Goal: Task Accomplishment & Management: Manage account settings

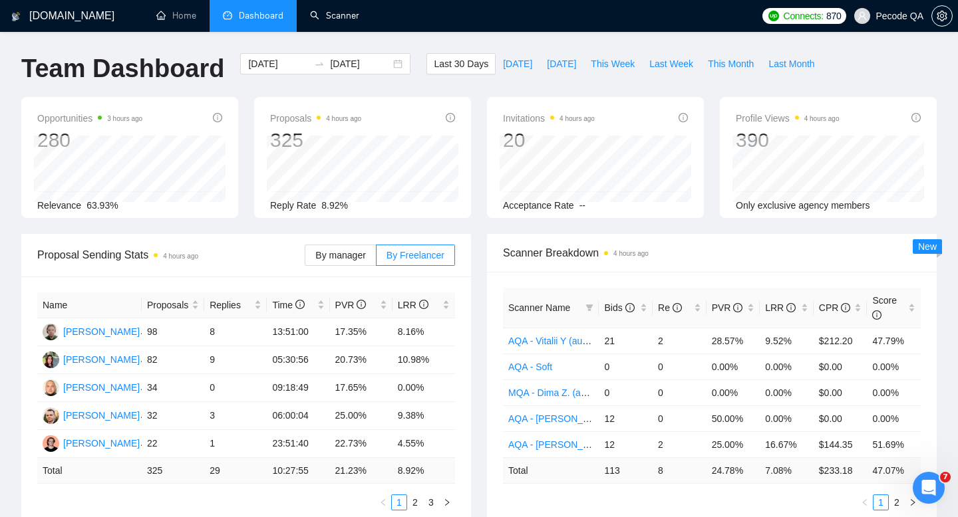
drag, startPoint x: 312, startPoint y: 19, endPoint x: 238, endPoint y: 163, distance: 162.1
click at [312, 19] on link "Scanner" at bounding box center [334, 15] width 49 height 11
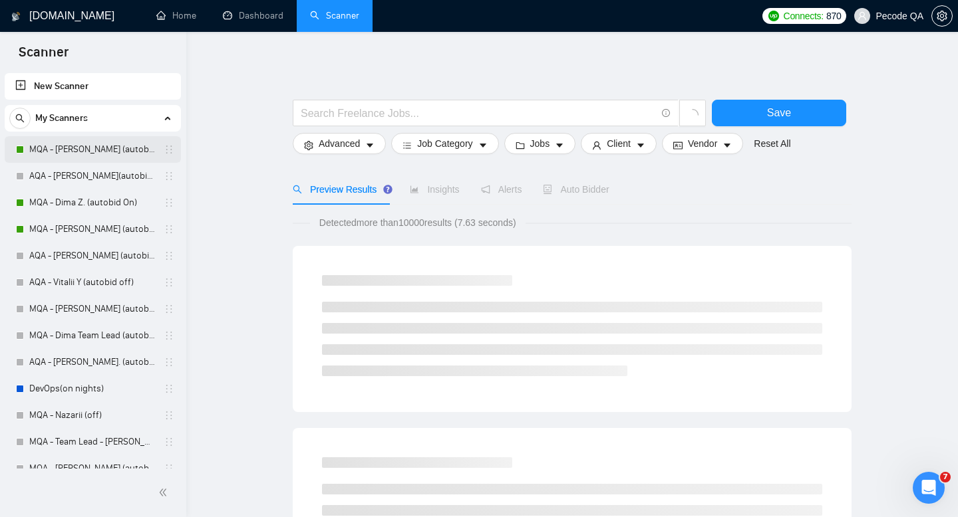
click at [81, 150] on link "MQA - [PERSON_NAME] (autobid On)" at bounding box center [92, 149] width 126 height 27
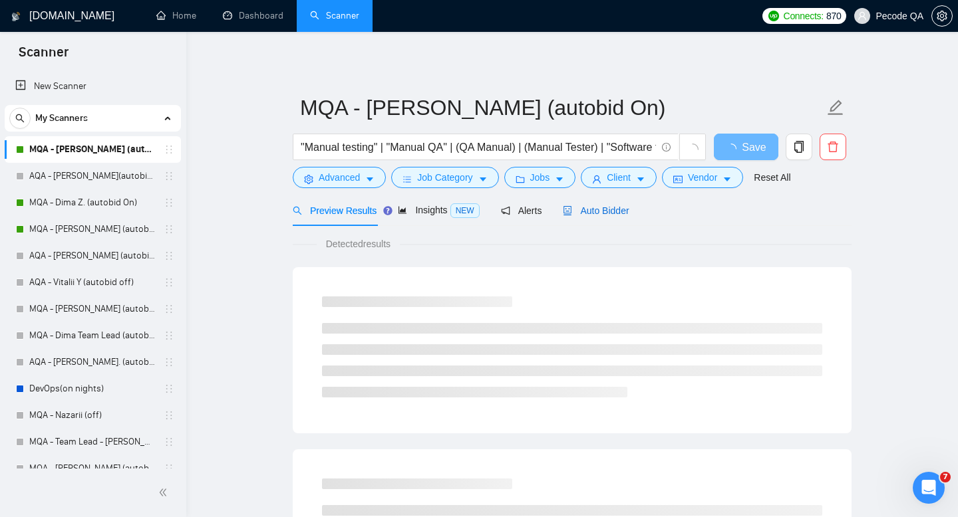
click at [598, 212] on span "Auto Bidder" at bounding box center [596, 210] width 66 height 11
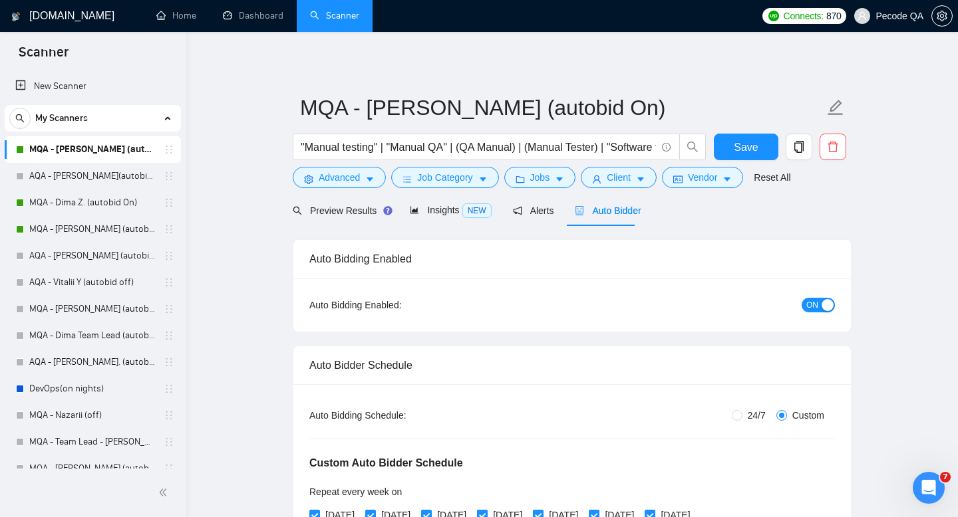
radio input "false"
radio input "true"
checkbox input "true"
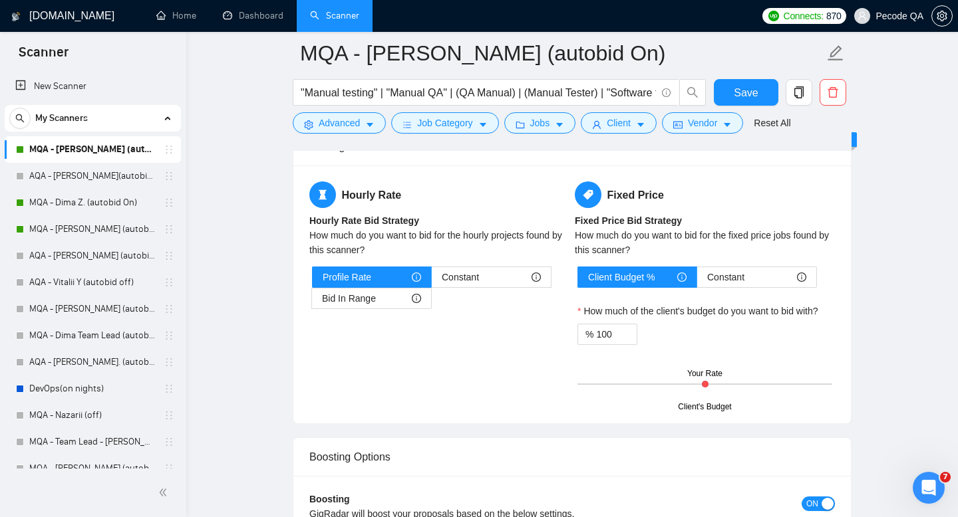
scroll to position [2212, 0]
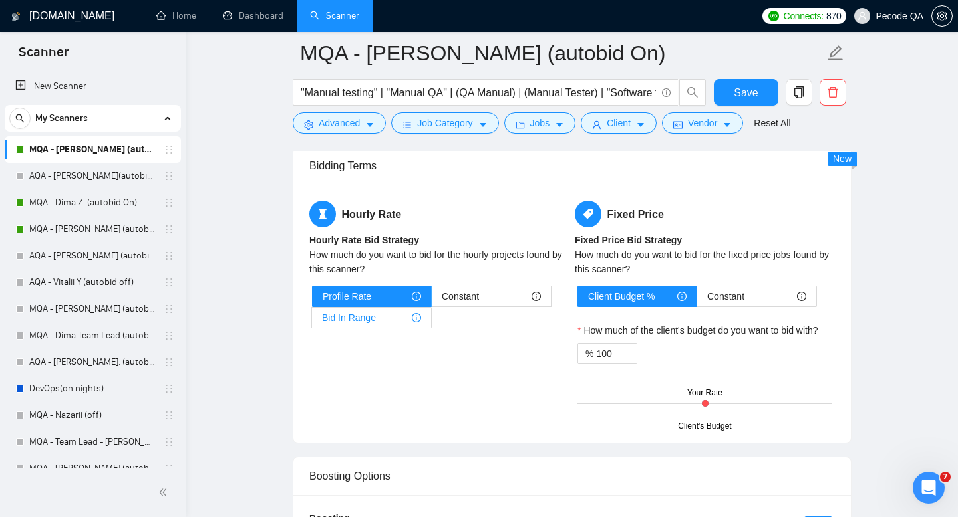
click at [378, 319] on div "Bid In Range" at bounding box center [371, 318] width 99 height 20
click at [312, 321] on input "Bid In Range" at bounding box center [312, 321] width 0 height 0
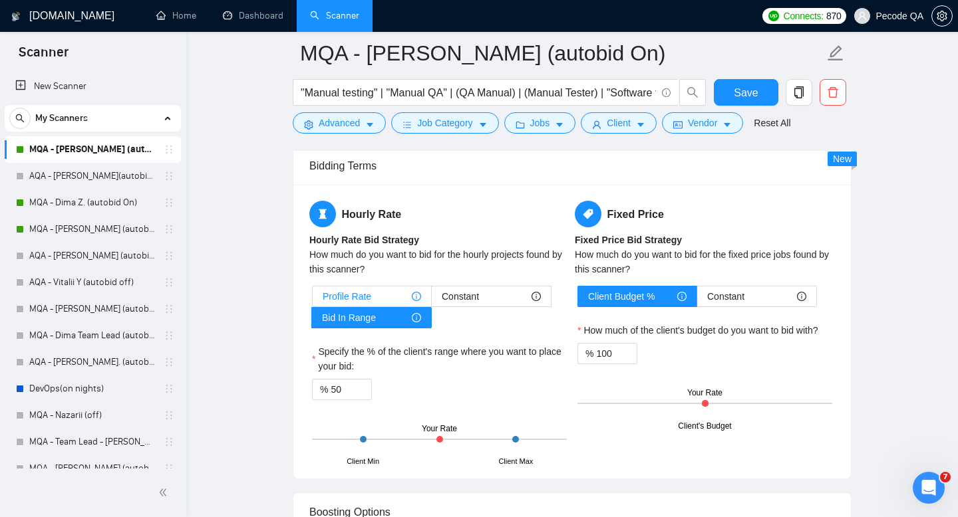
click at [376, 295] on div "Profile Rate" at bounding box center [372, 297] width 98 height 20
click at [313, 300] on input "Profile Rate" at bounding box center [313, 300] width 0 height 0
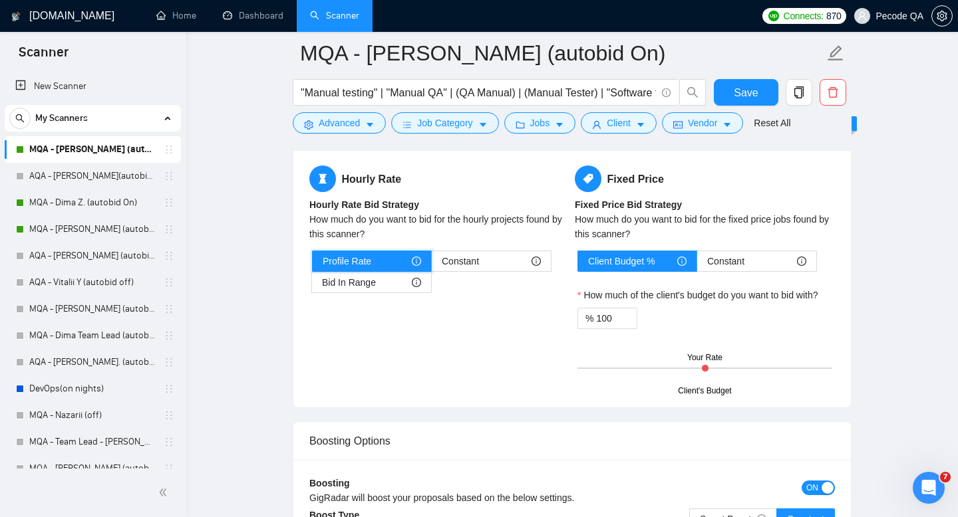
scroll to position [2285, 0]
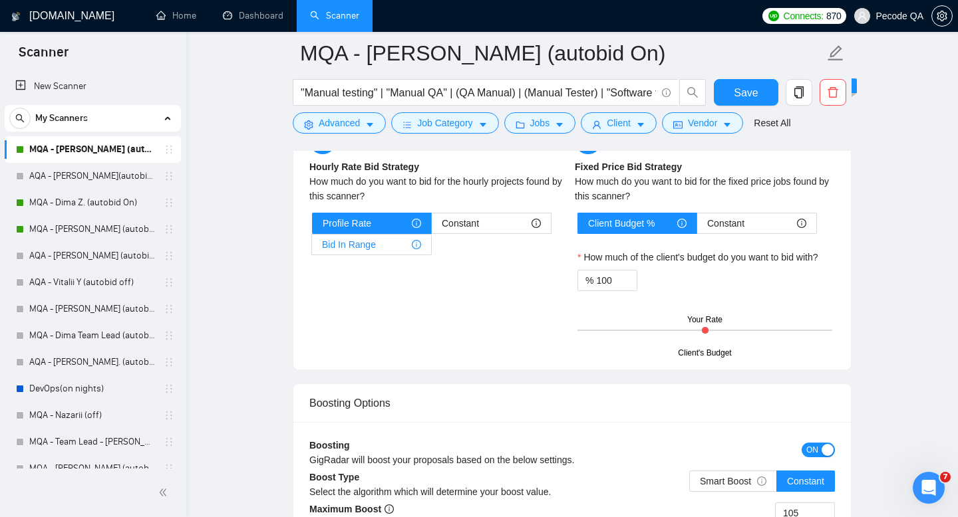
click at [368, 247] on span "Bid In Range" at bounding box center [349, 245] width 54 height 20
click at [312, 248] on input "Bid In Range" at bounding box center [312, 248] width 0 height 0
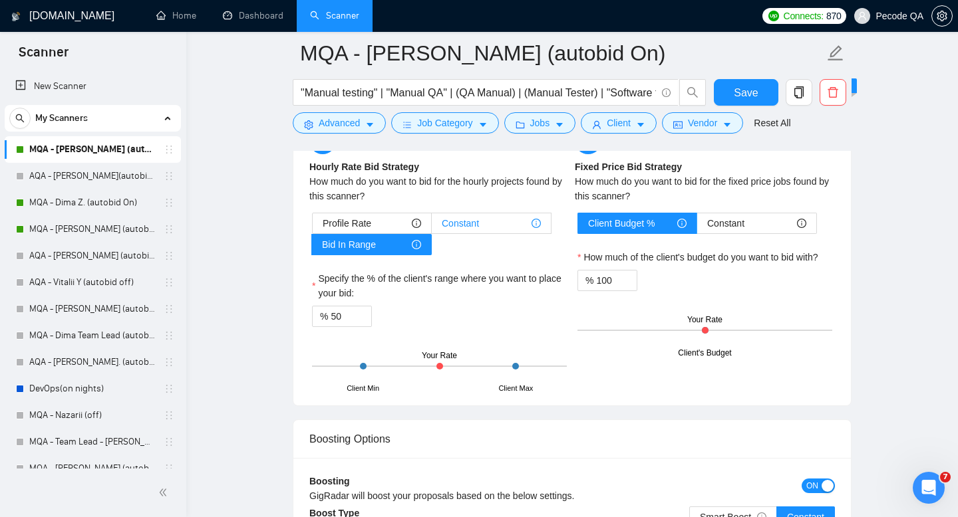
click at [484, 217] on div "Constant" at bounding box center [491, 223] width 99 height 20
click at [432, 227] on input "Constant" at bounding box center [432, 227] width 0 height 0
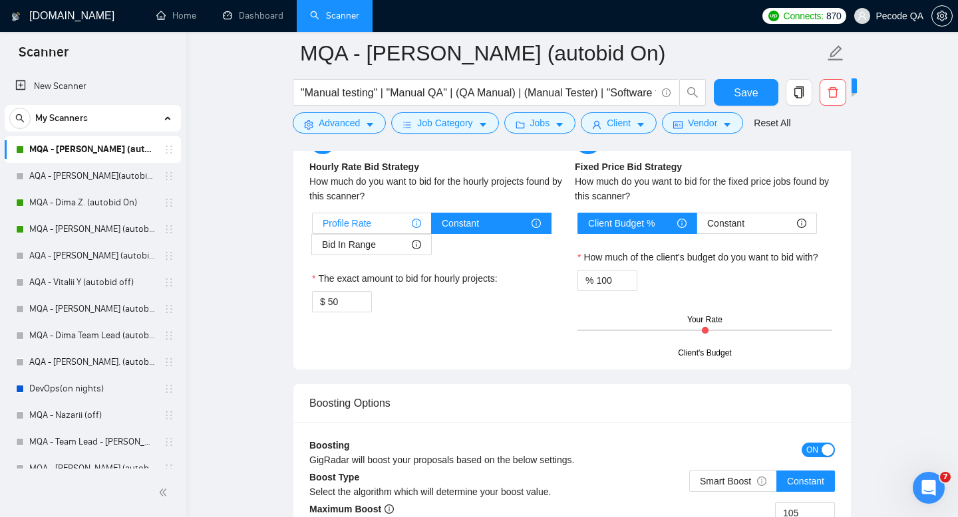
click at [380, 214] on div "Profile Rate" at bounding box center [372, 223] width 98 height 20
click at [313, 227] on input "Profile Rate" at bounding box center [313, 227] width 0 height 0
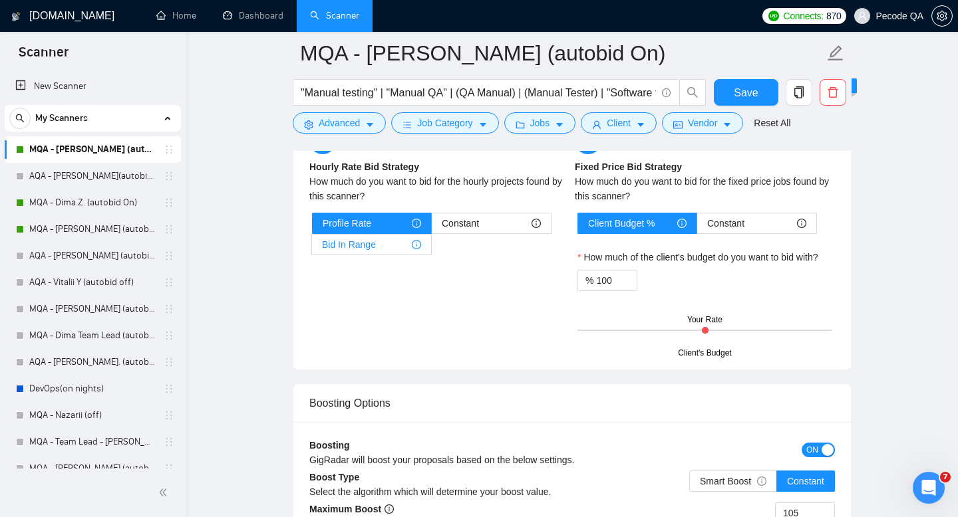
click at [362, 245] on span "Bid In Range" at bounding box center [349, 245] width 54 height 20
click at [312, 248] on input "Bid In Range" at bounding box center [312, 248] width 0 height 0
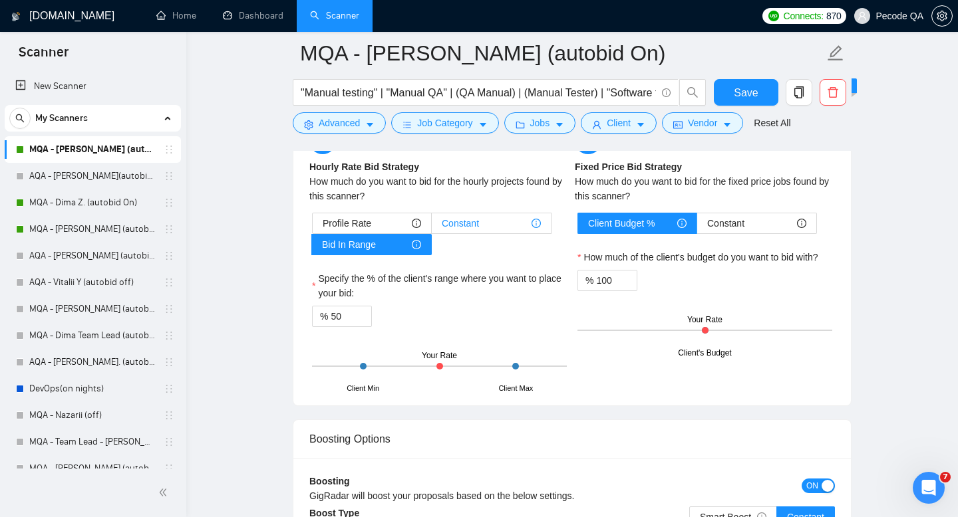
click at [501, 217] on div "Constant" at bounding box center [491, 223] width 99 height 20
click at [432, 227] on input "Constant" at bounding box center [432, 227] width 0 height 0
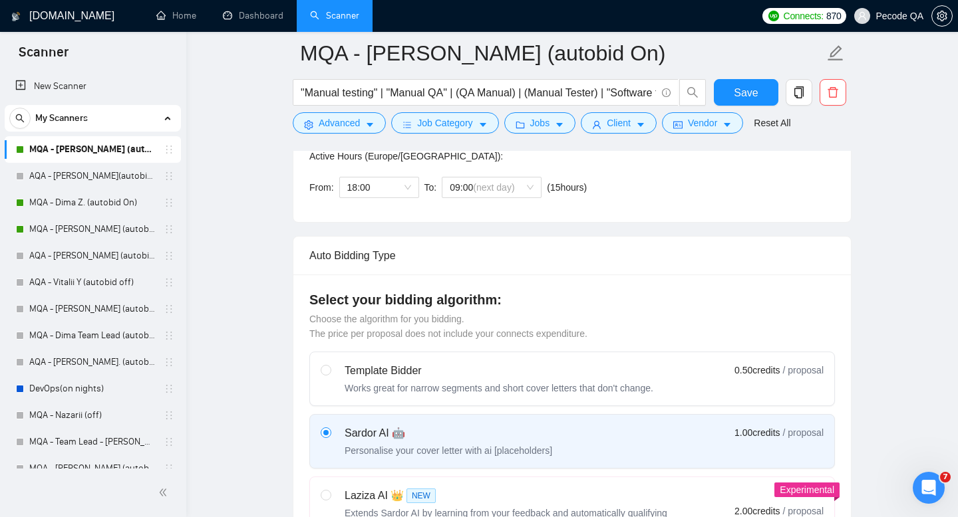
scroll to position [398, 0]
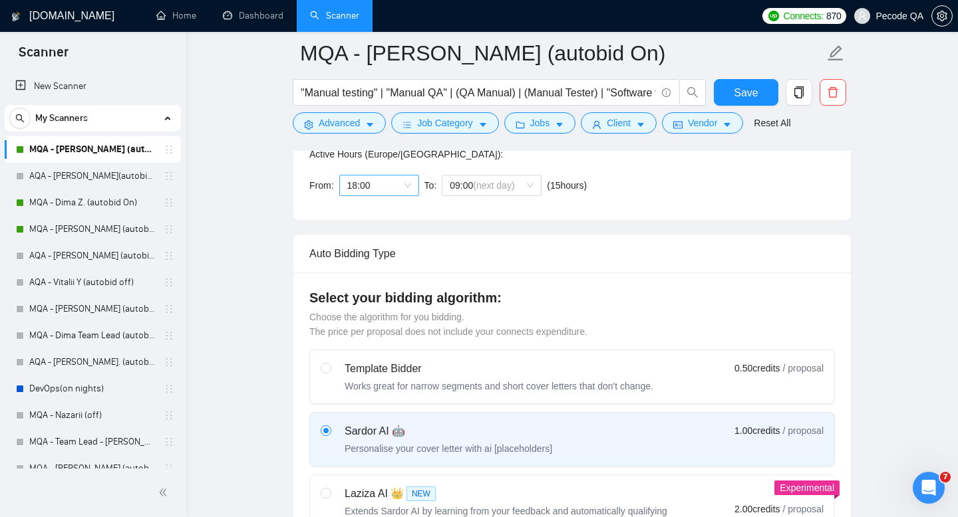
click at [372, 187] on span "18:00" at bounding box center [379, 186] width 64 height 20
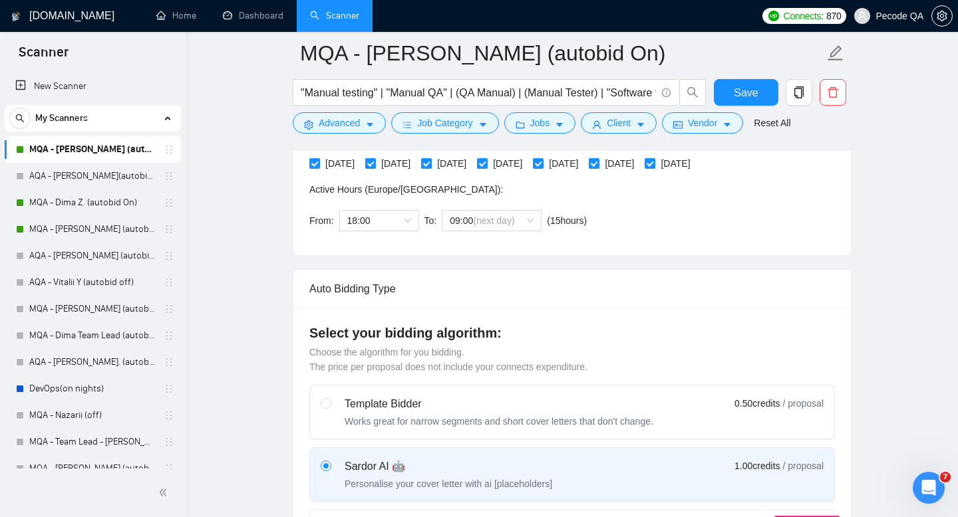
scroll to position [260, 0]
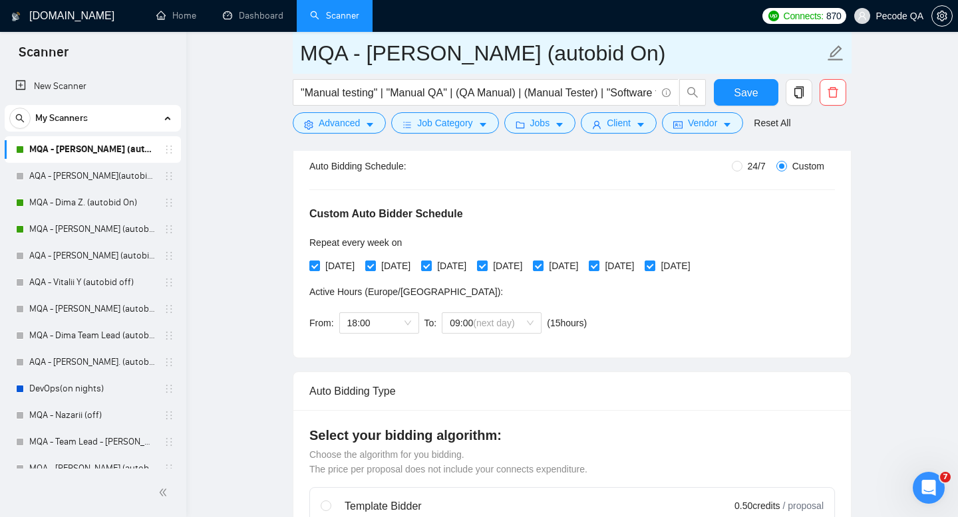
click at [598, 51] on input "MQA - [PERSON_NAME] (autobid On)" at bounding box center [562, 53] width 524 height 33
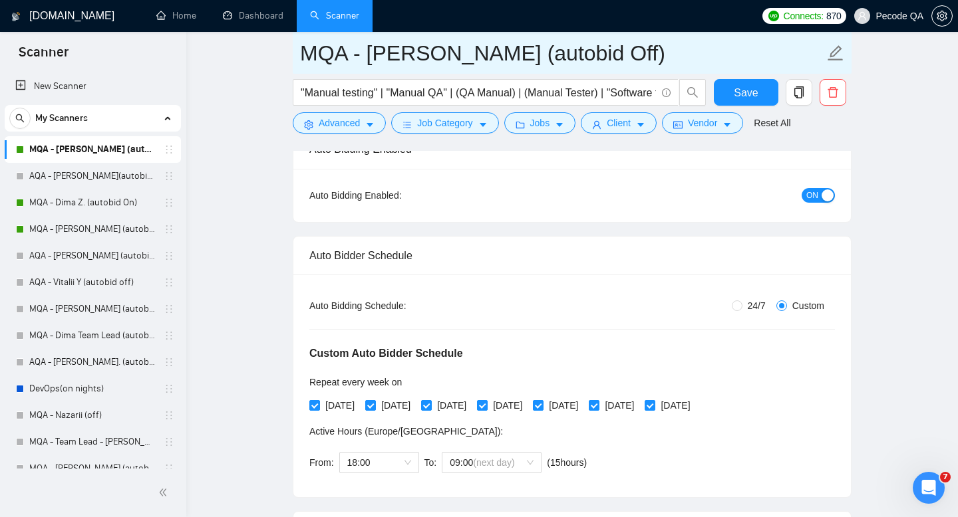
type input "MQA - [PERSON_NAME] (autobid Off)"
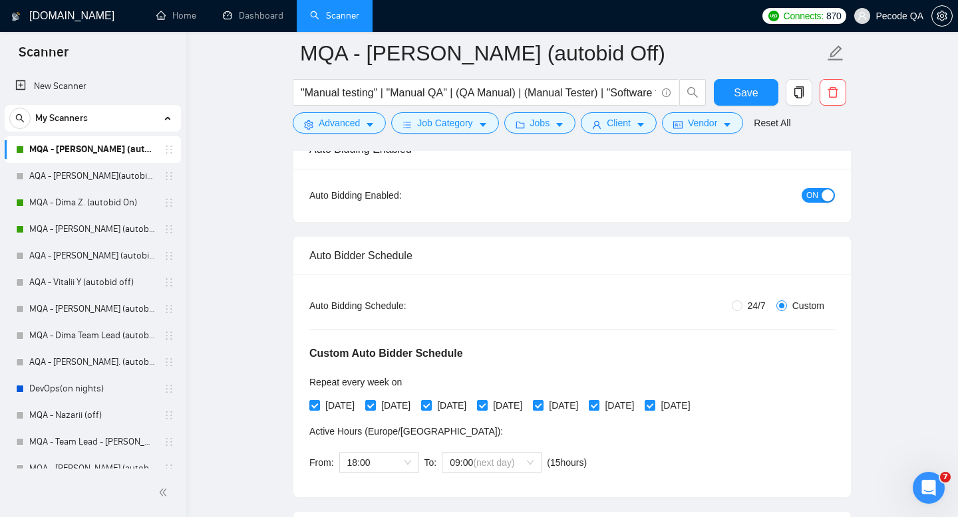
click at [809, 197] on span "ON" at bounding box center [812, 195] width 12 height 15
click at [733, 91] on button "Save" at bounding box center [745, 92] width 65 height 27
click at [750, 94] on span "Save" at bounding box center [745, 92] width 24 height 17
click at [254, 16] on link "Dashboard" at bounding box center [253, 15] width 61 height 11
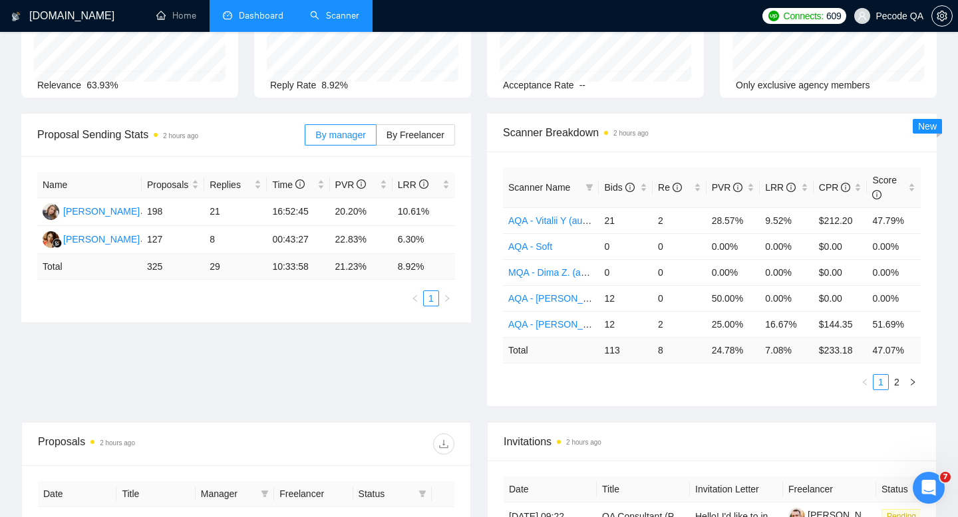
type input "[DATE]"
click at [332, 15] on link "Scanner" at bounding box center [334, 15] width 49 height 11
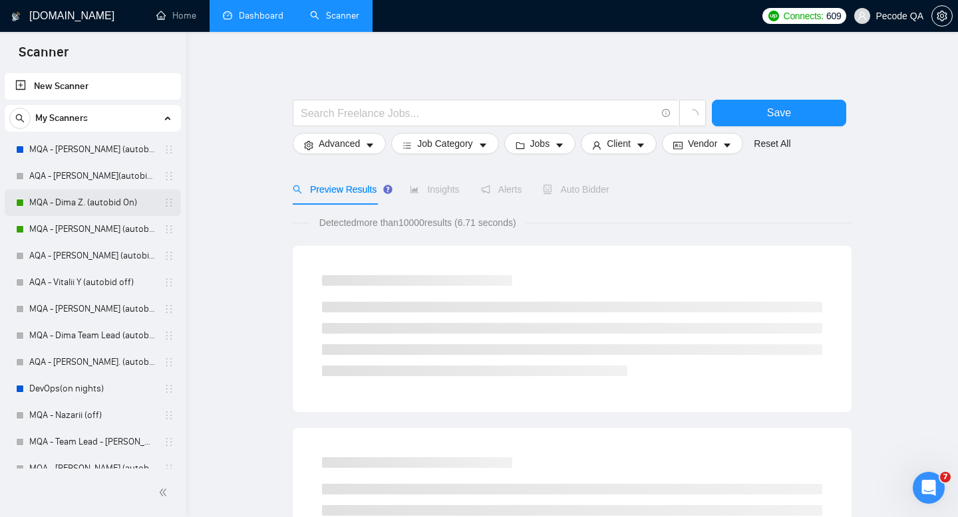
click at [84, 204] on link "MQA - Dima Z. (autobid On)" at bounding box center [92, 203] width 126 height 27
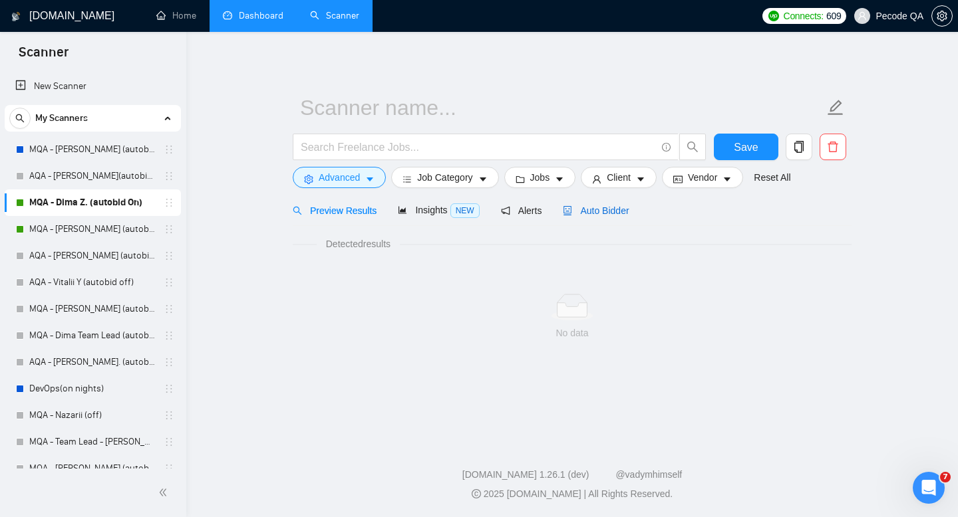
click at [606, 208] on span "Auto Bidder" at bounding box center [596, 210] width 66 height 11
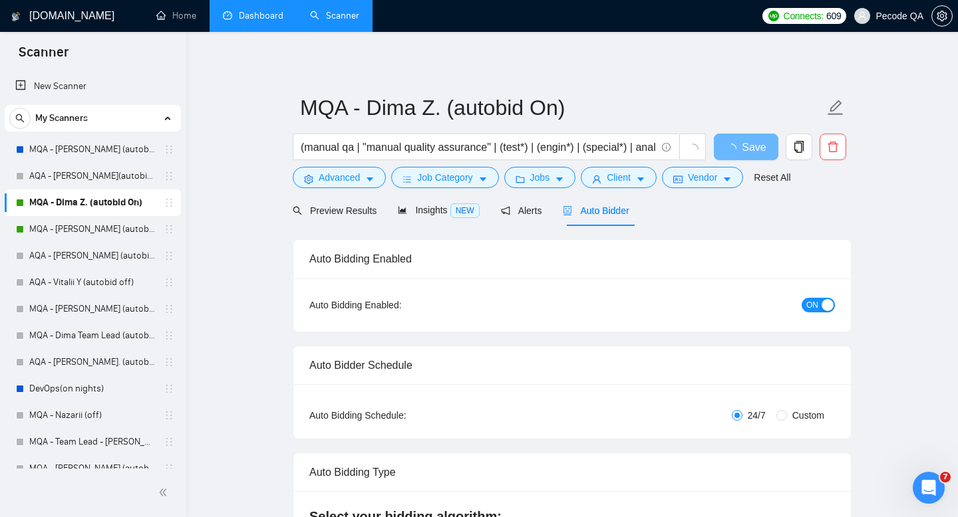
radio input "false"
radio input "true"
checkbox input "true"
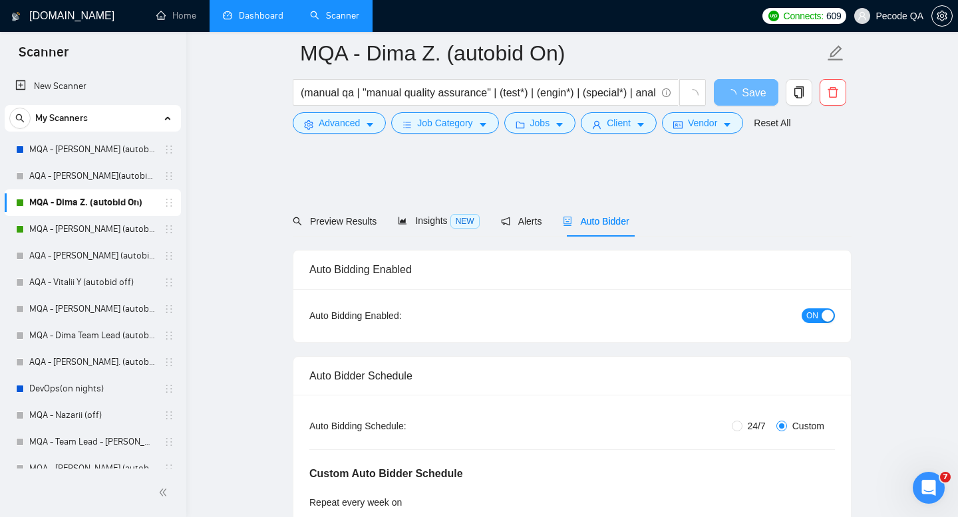
scroll to position [313, 0]
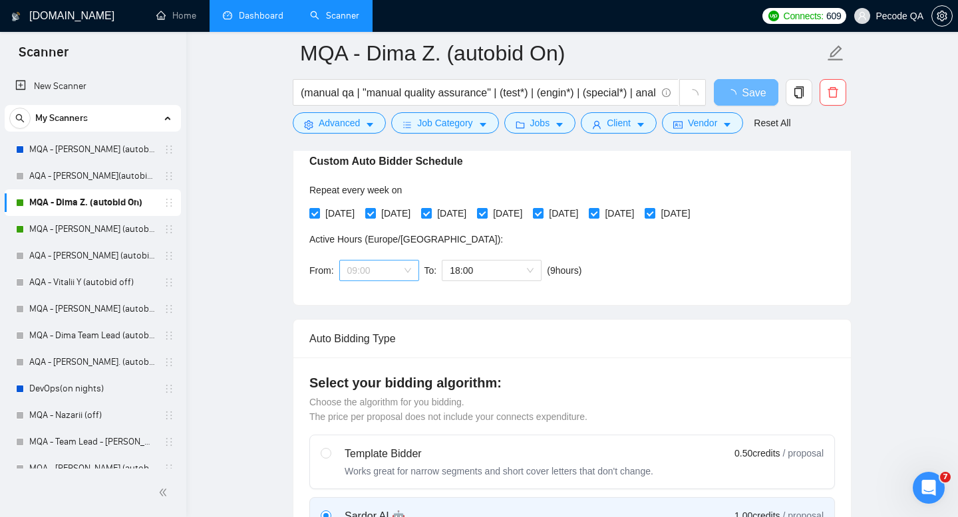
click at [380, 269] on span "09:00" at bounding box center [379, 271] width 64 height 20
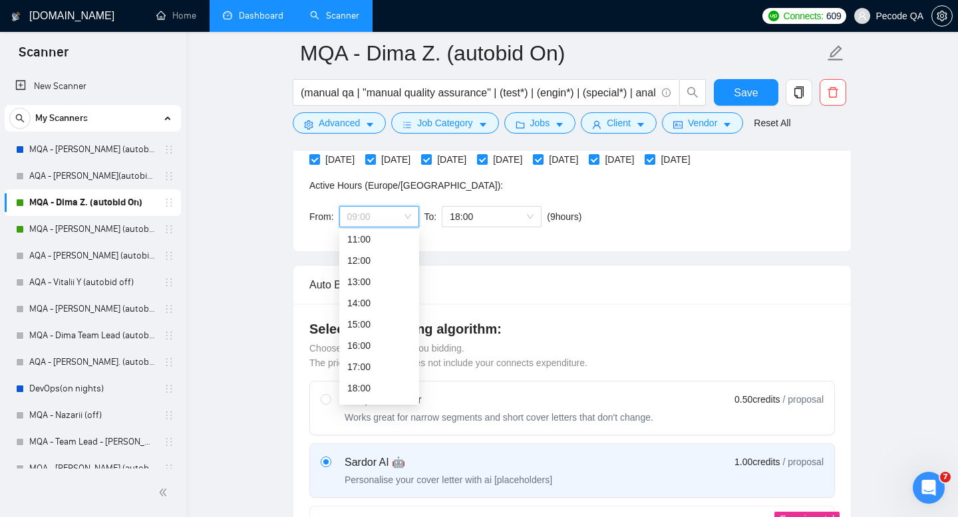
scroll to position [240, 0]
click at [366, 388] on div "18:00" at bounding box center [379, 385] width 64 height 15
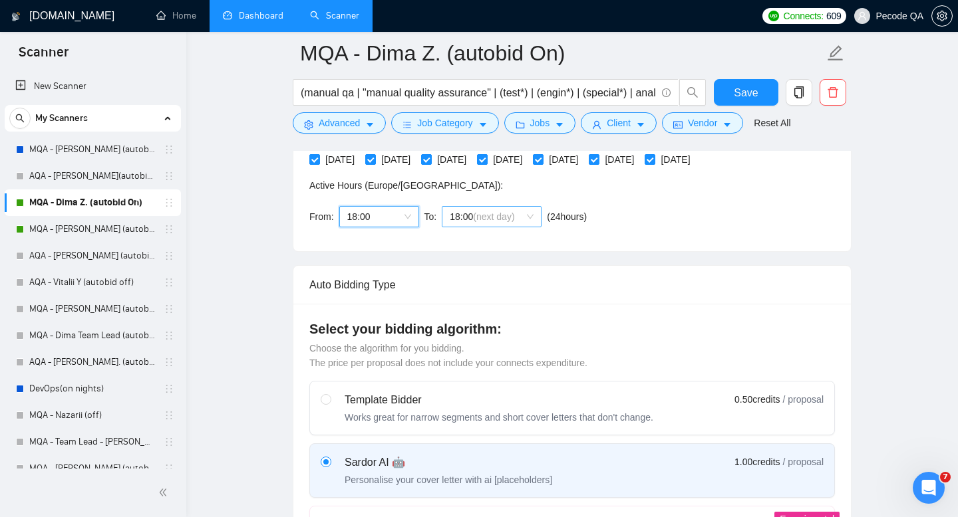
click at [501, 212] on span "(next day)" at bounding box center [493, 216] width 41 height 11
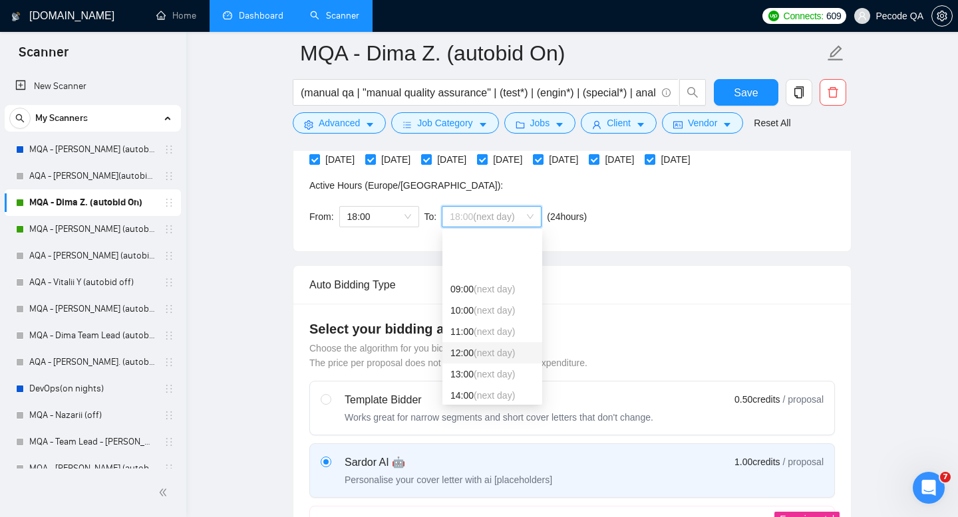
scroll to position [114, 0]
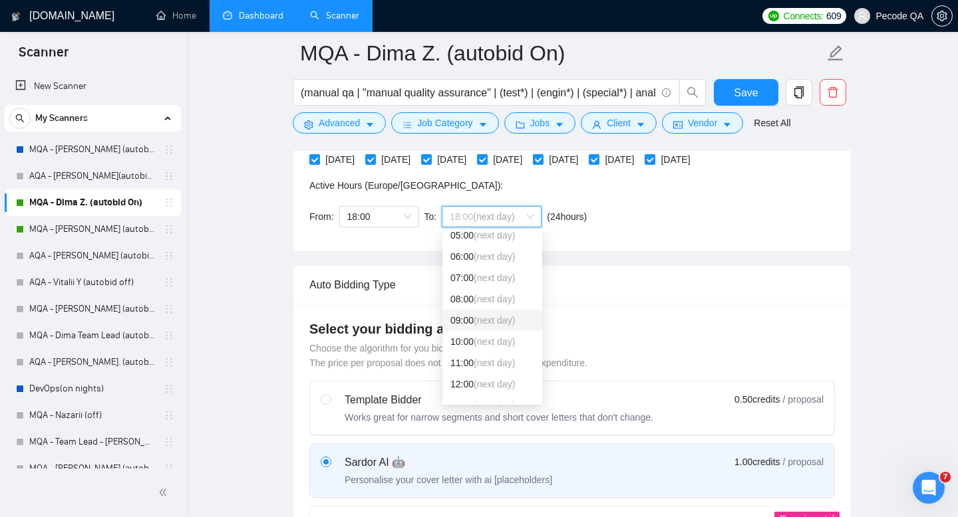
click at [481, 317] on span "(next day)" at bounding box center [493, 320] width 41 height 11
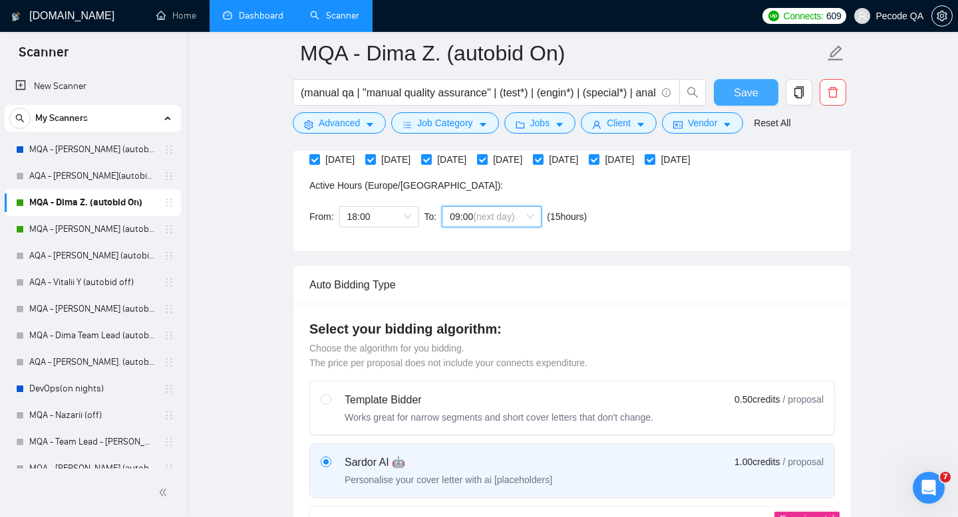
click at [736, 103] on button "Save" at bounding box center [745, 92] width 65 height 27
checkbox input "true"
click at [768, 87] on button "Save" at bounding box center [745, 92] width 65 height 27
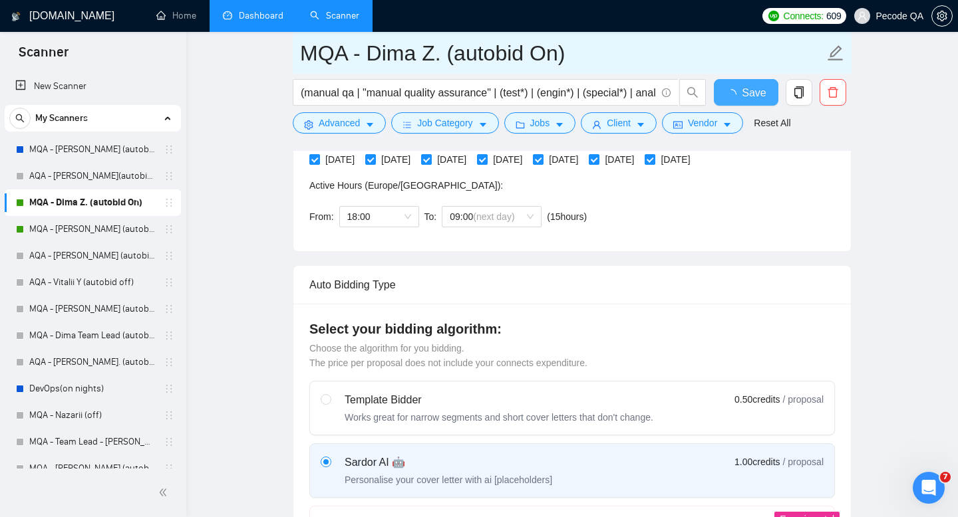
checkbox input "true"
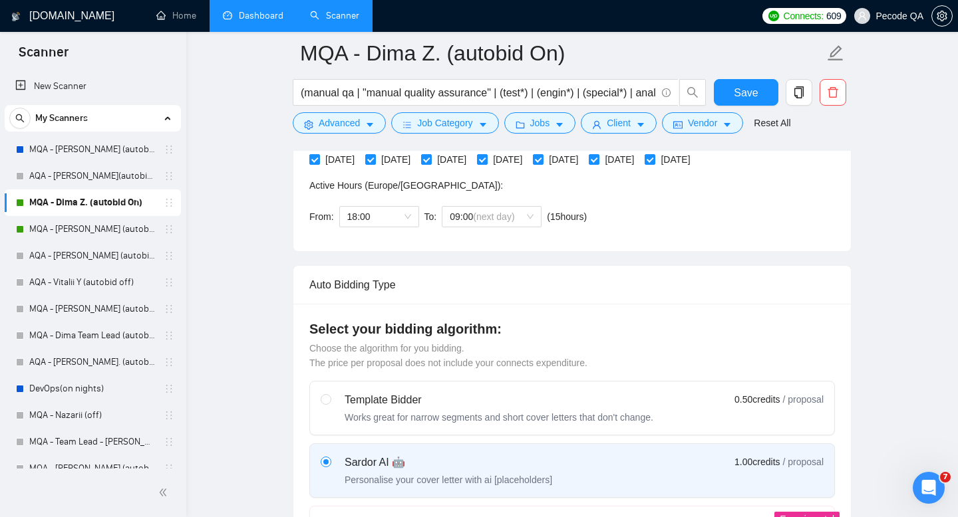
click at [260, 11] on link "Dashboard" at bounding box center [253, 15] width 61 height 11
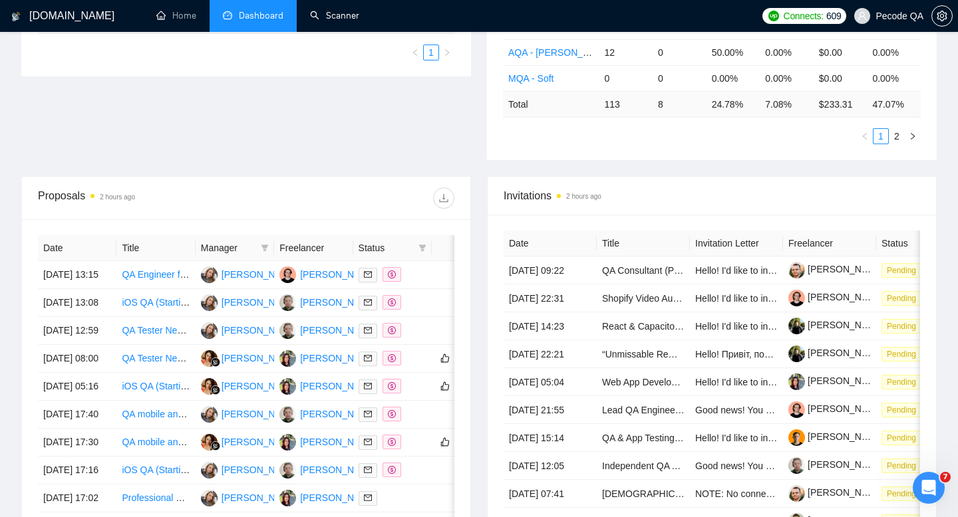
drag, startPoint x: 338, startPoint y: 17, endPoint x: 424, endPoint y: 55, distance: 93.4
click at [338, 17] on link "Scanner" at bounding box center [334, 15] width 49 height 11
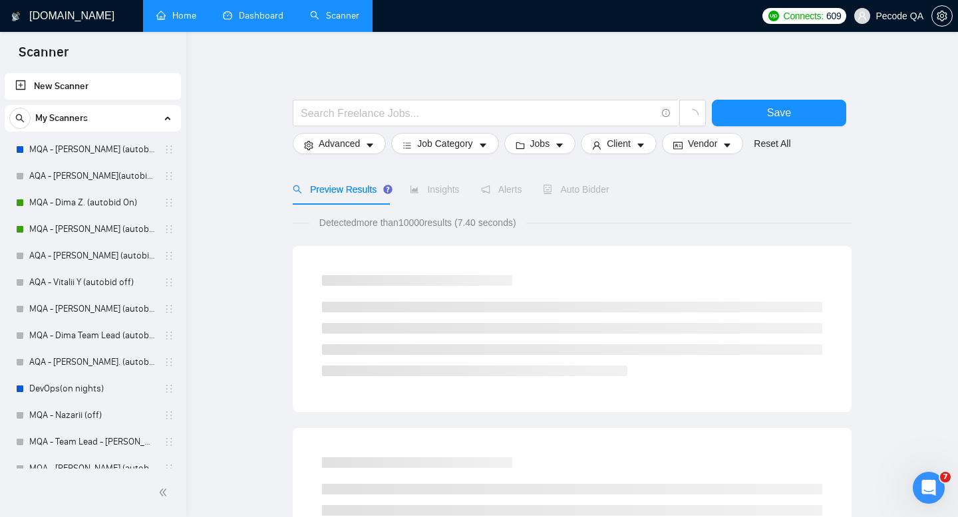
click at [189, 21] on link "Home" at bounding box center [176, 15] width 40 height 11
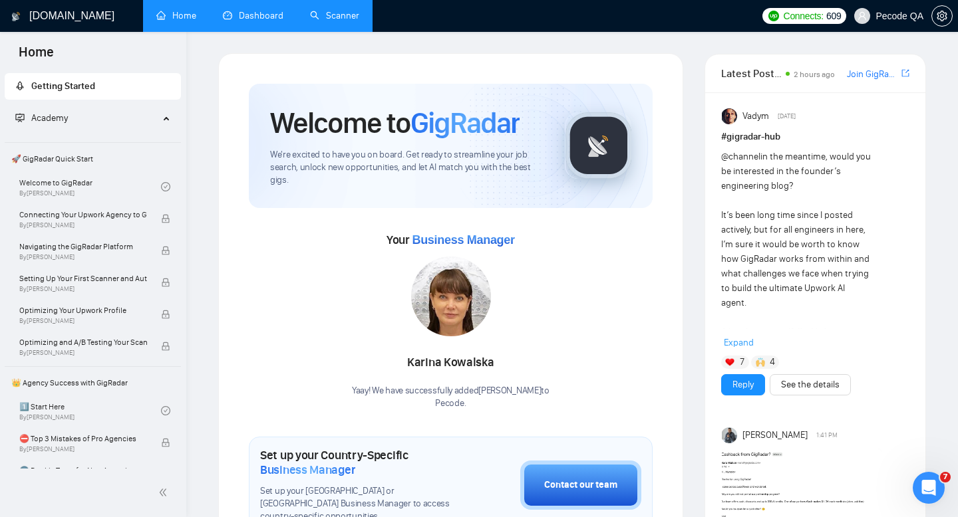
click at [344, 21] on link "Scanner" at bounding box center [334, 15] width 49 height 11
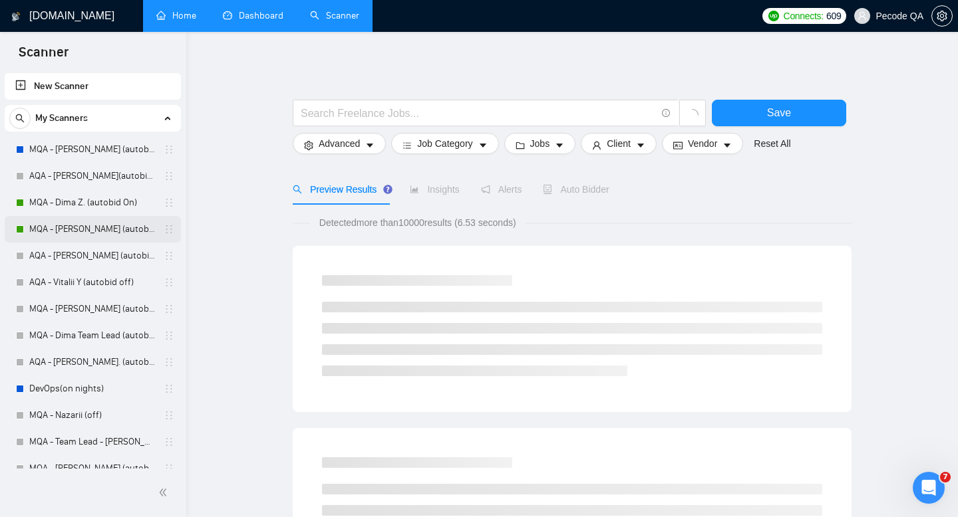
click at [75, 226] on link "MQA - [PERSON_NAME] (autobid on)" at bounding box center [92, 229] width 126 height 27
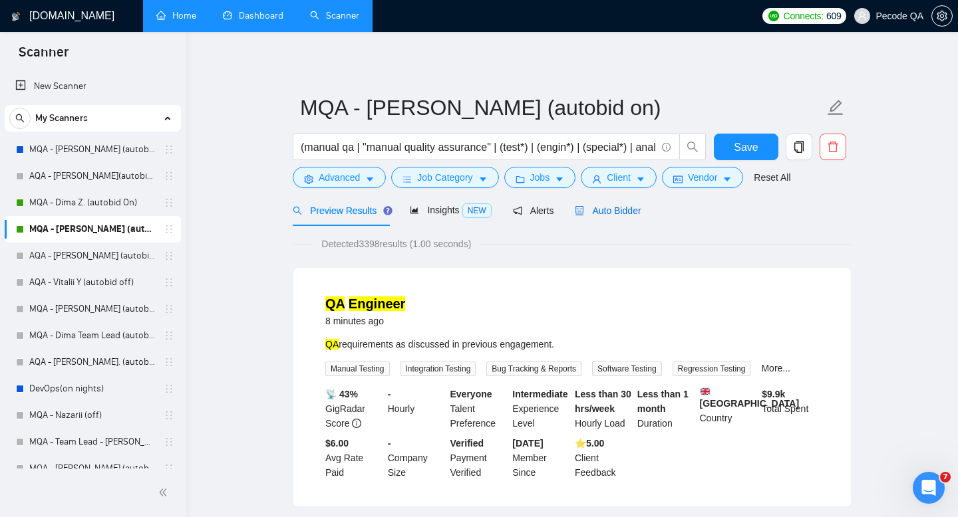
click at [614, 208] on span "Auto Bidder" at bounding box center [608, 210] width 66 height 11
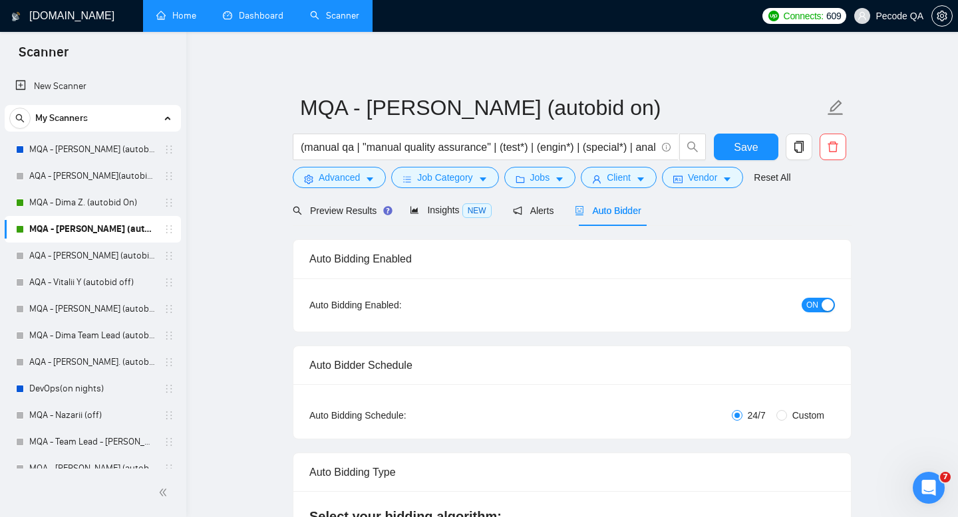
checkbox input "true"
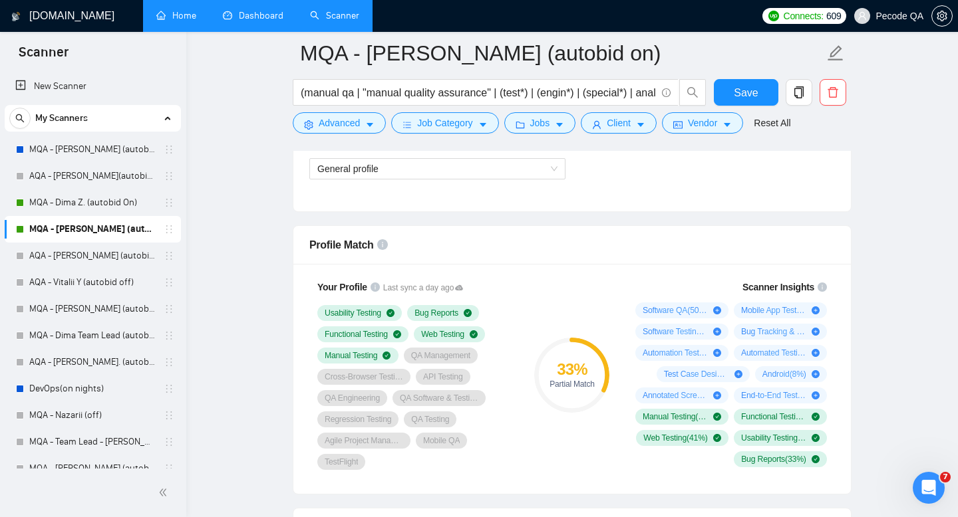
scroll to position [799, 0]
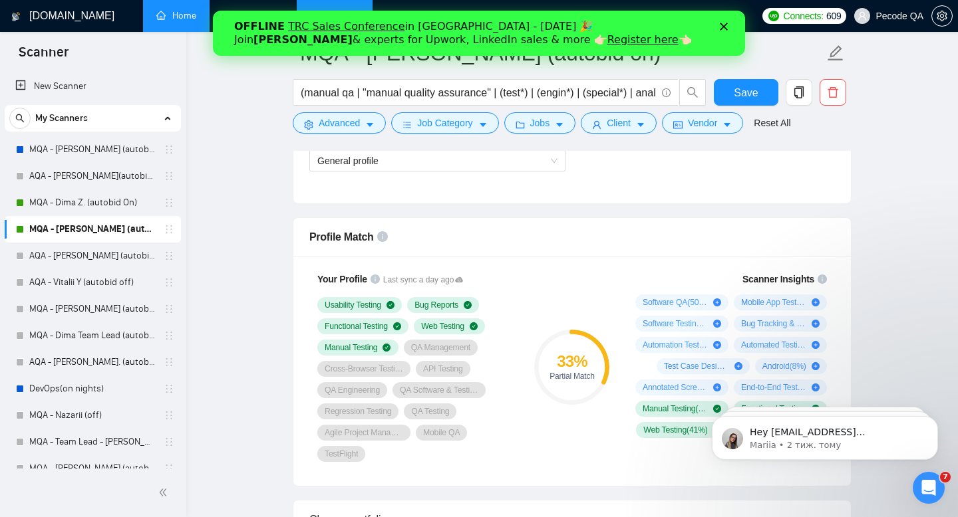
click at [160, 21] on link "Home" at bounding box center [176, 15] width 40 height 11
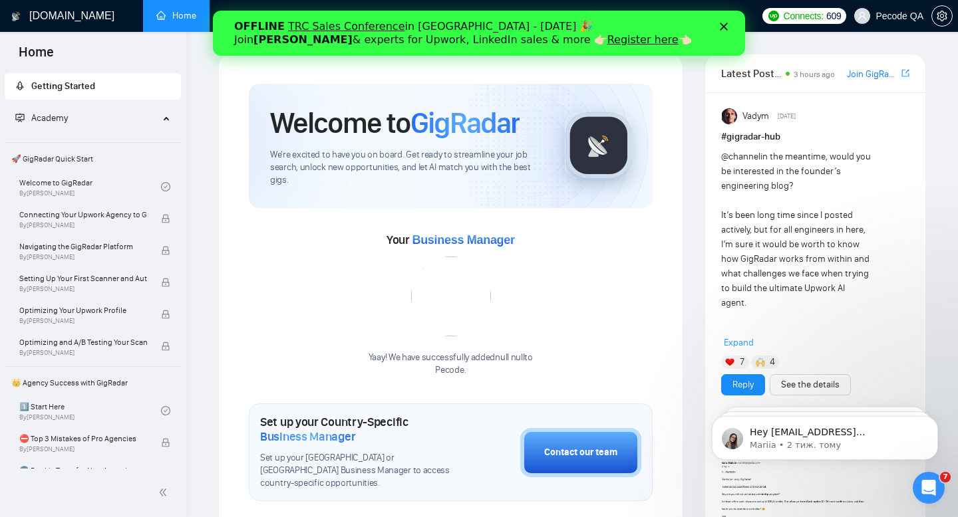
click at [890, 16] on span "Pecode QA" at bounding box center [899, 16] width 48 height 0
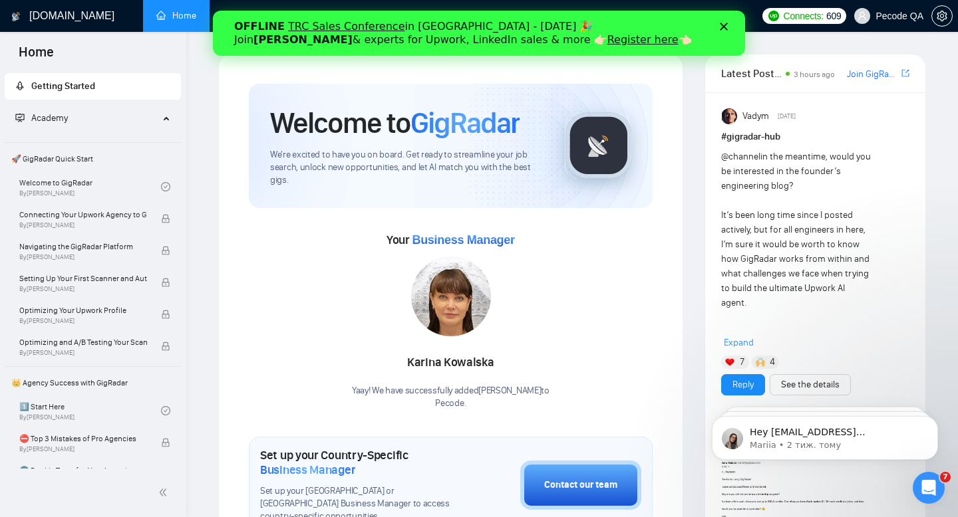
click at [725, 25] on icon "Закрити" at bounding box center [723, 27] width 8 height 8
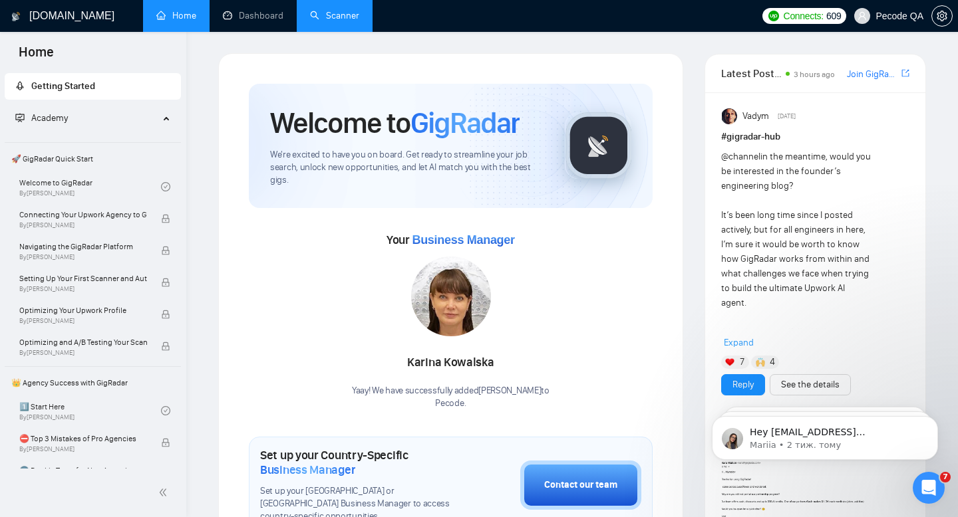
click at [342, 12] on link "Scanner" at bounding box center [334, 15] width 49 height 11
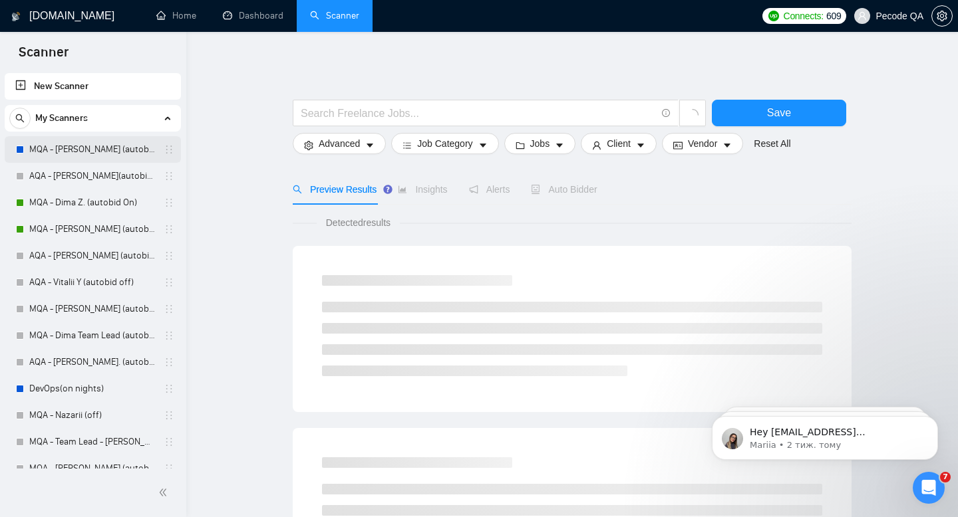
click at [99, 150] on link "MQA - [PERSON_NAME] (autobid Off)" at bounding box center [92, 149] width 126 height 27
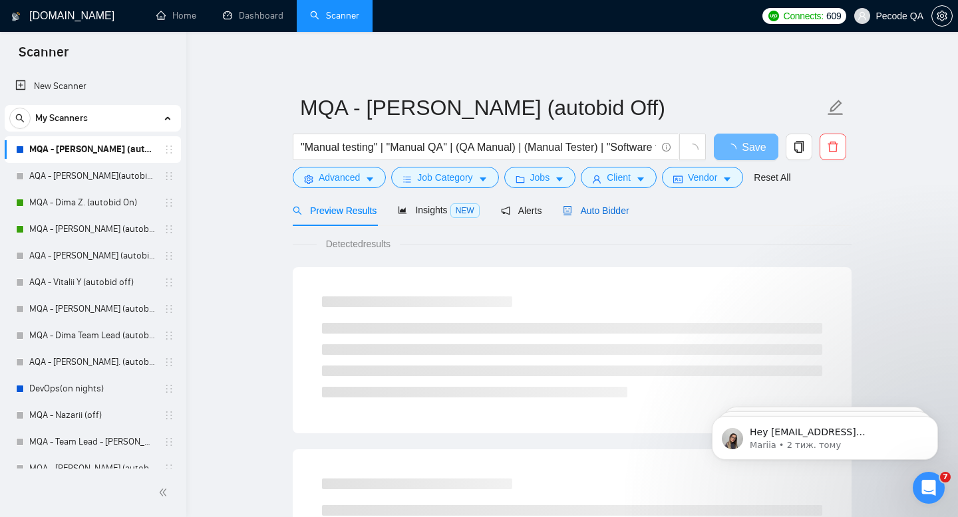
click at [612, 211] on span "Auto Bidder" at bounding box center [596, 210] width 66 height 11
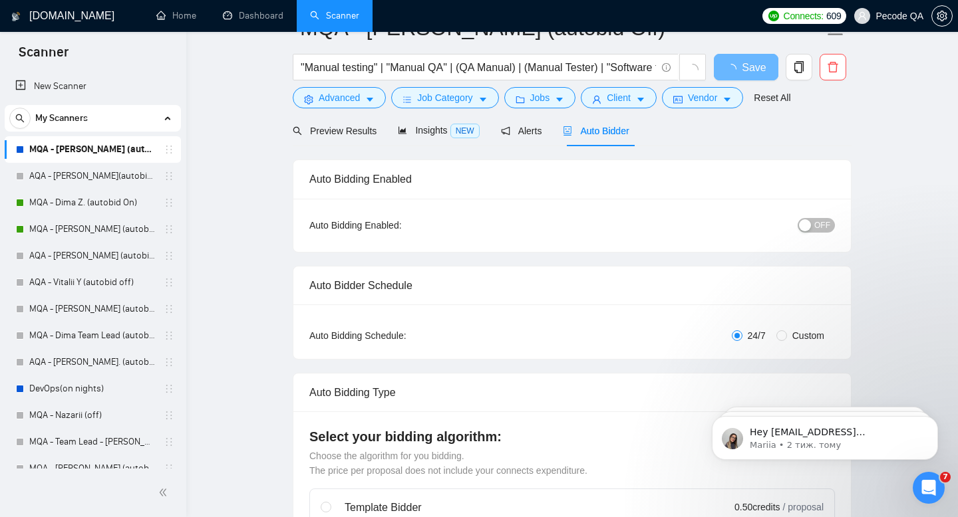
radio input "false"
radio input "true"
checkbox input "true"
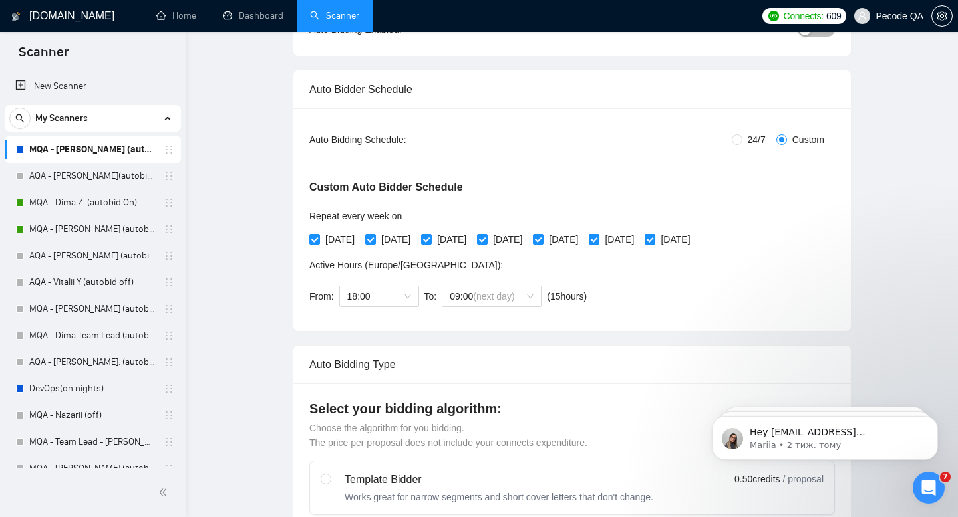
scroll to position [13, 0]
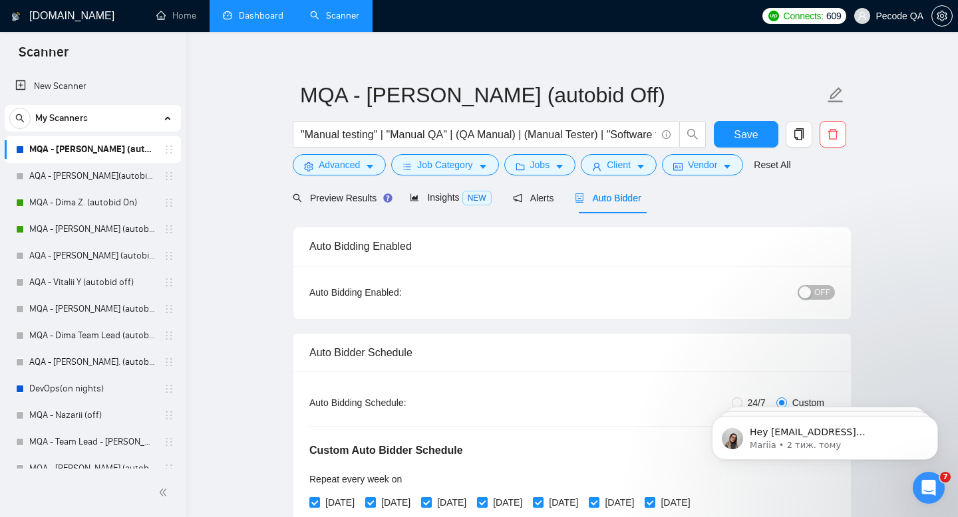
click at [235, 17] on link "Dashboard" at bounding box center [253, 15] width 61 height 11
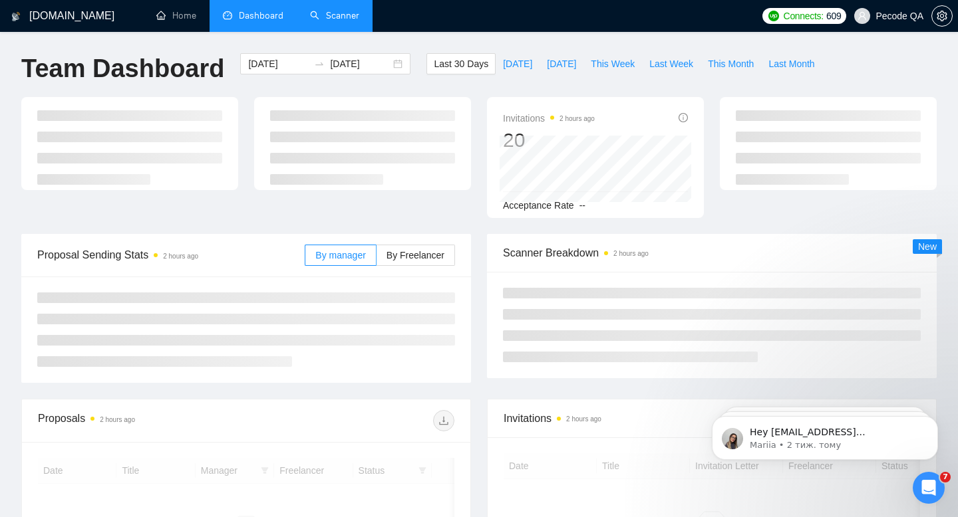
click at [336, 21] on link "Scanner" at bounding box center [334, 15] width 49 height 11
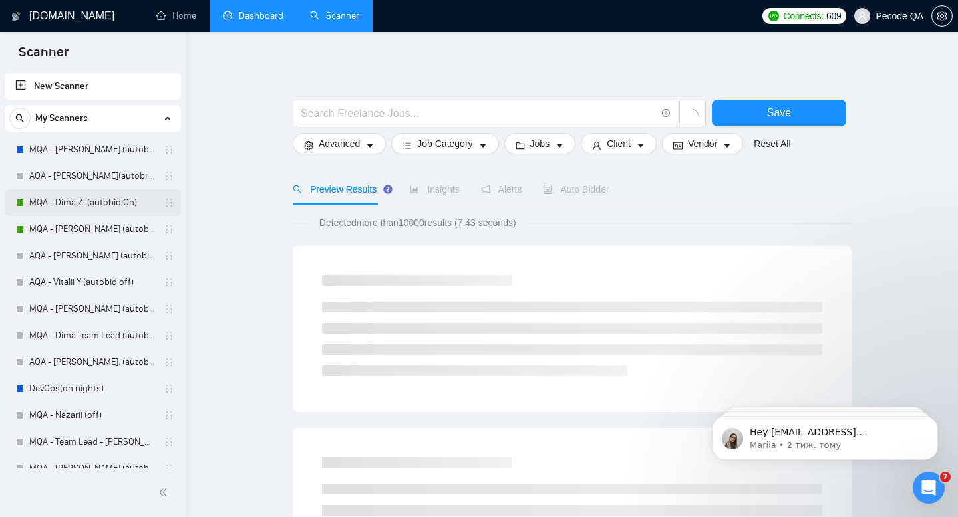
click at [68, 205] on link "MQA - Dima Z. (autobid On)" at bounding box center [92, 203] width 126 height 27
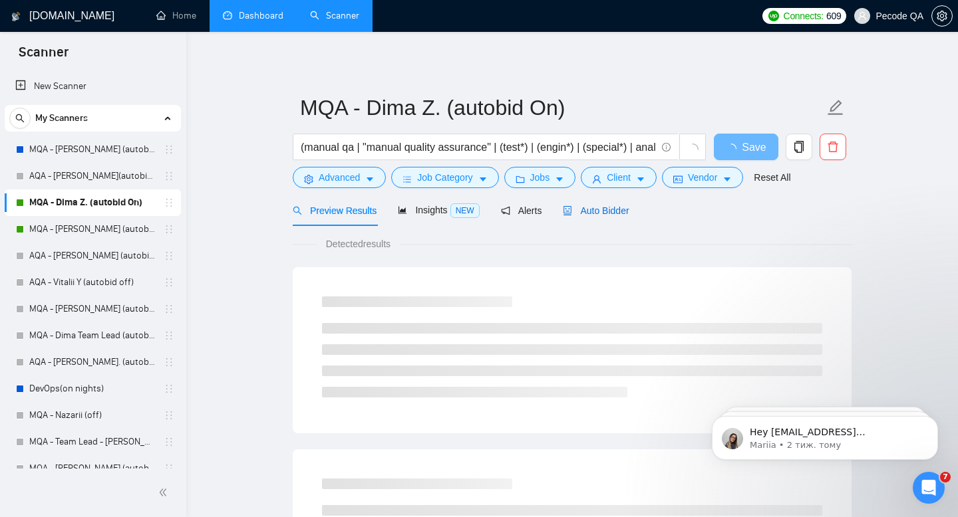
click at [627, 215] on span "Auto Bidder" at bounding box center [596, 210] width 66 height 11
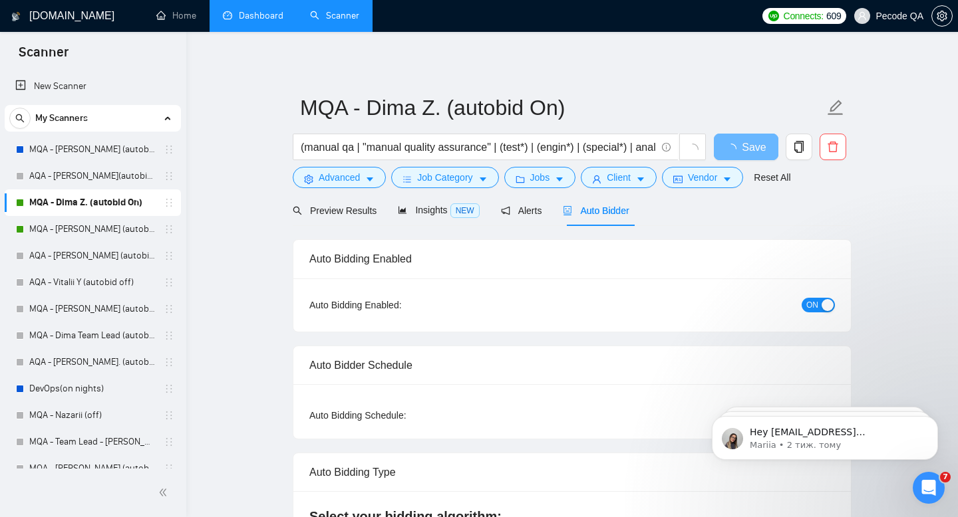
radio input "false"
radio input "true"
checkbox input "true"
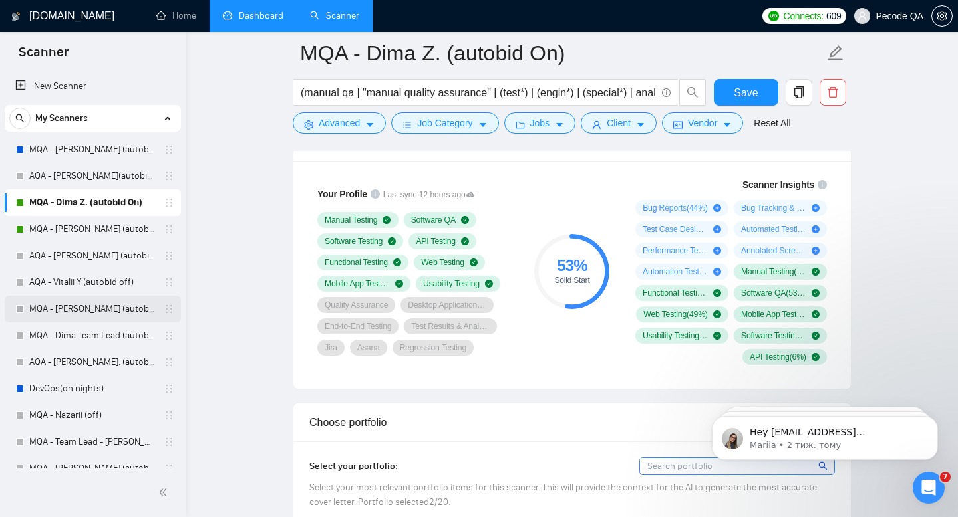
scroll to position [76, 0]
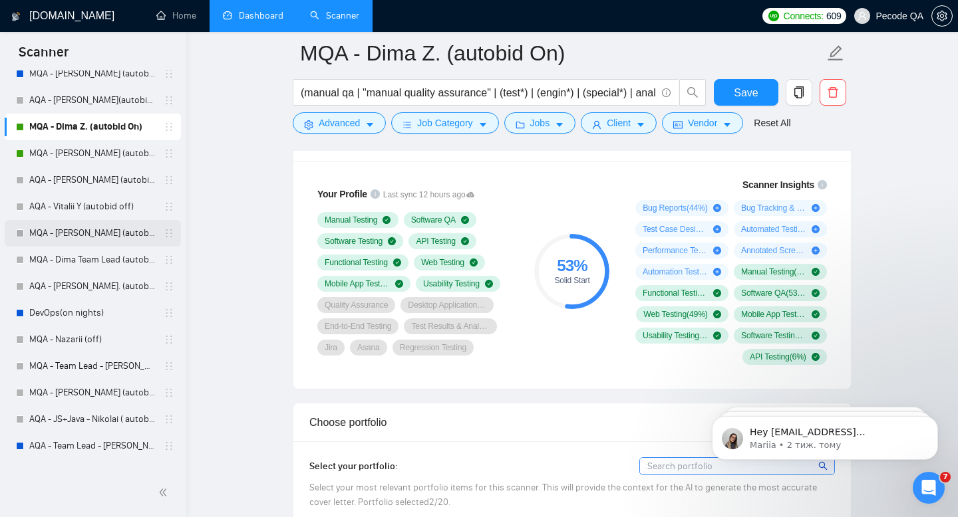
click at [98, 233] on link "MQA - [PERSON_NAME] (autobid off )" at bounding box center [92, 233] width 126 height 27
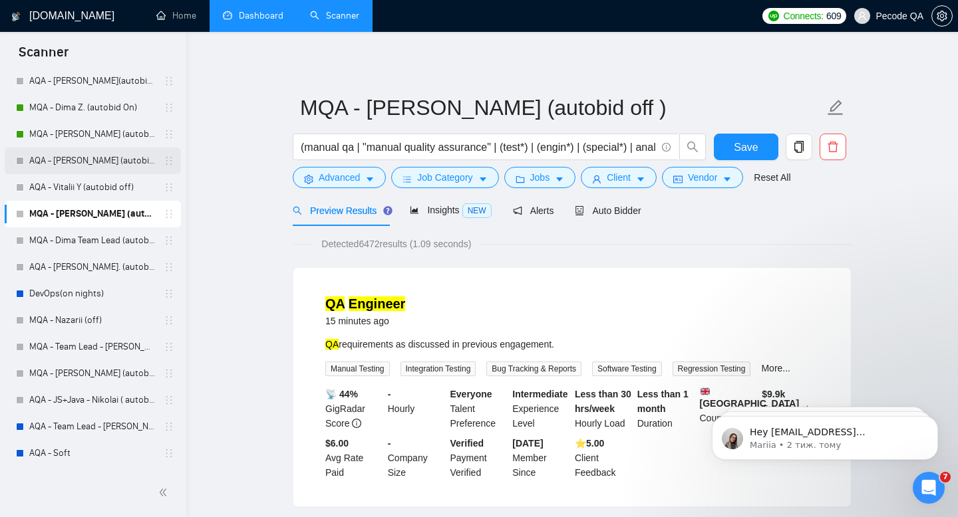
scroll to position [83, 0]
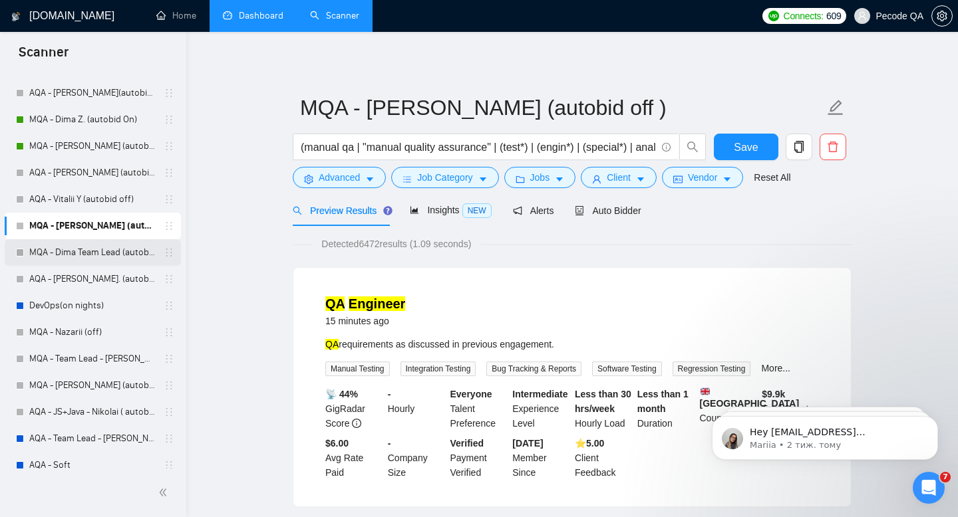
click at [82, 259] on link "MQA - Dima Team Lead (autobid on)" at bounding box center [92, 252] width 126 height 27
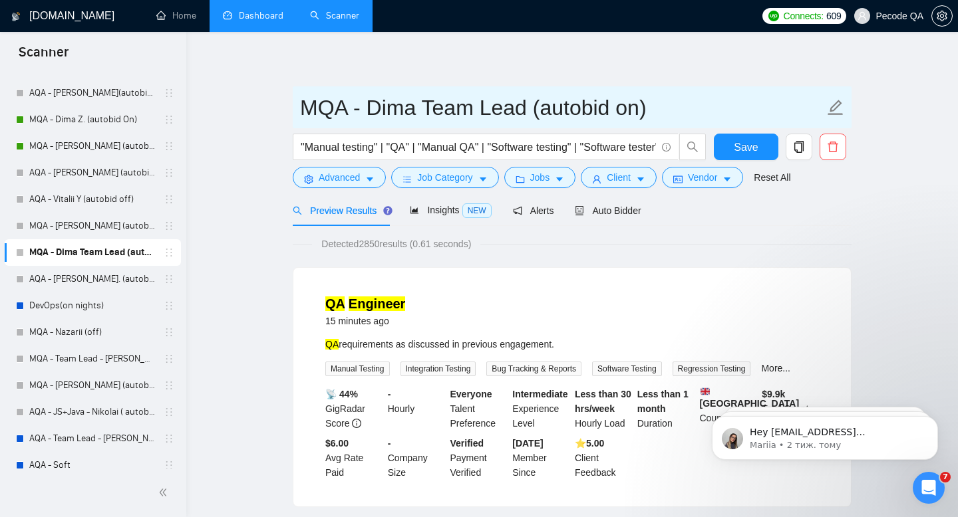
click at [632, 109] on input "MQA - Dima Team Lead (autobid on)" at bounding box center [562, 107] width 524 height 33
type input "MQA - Dima Team Lead (autobid off)"
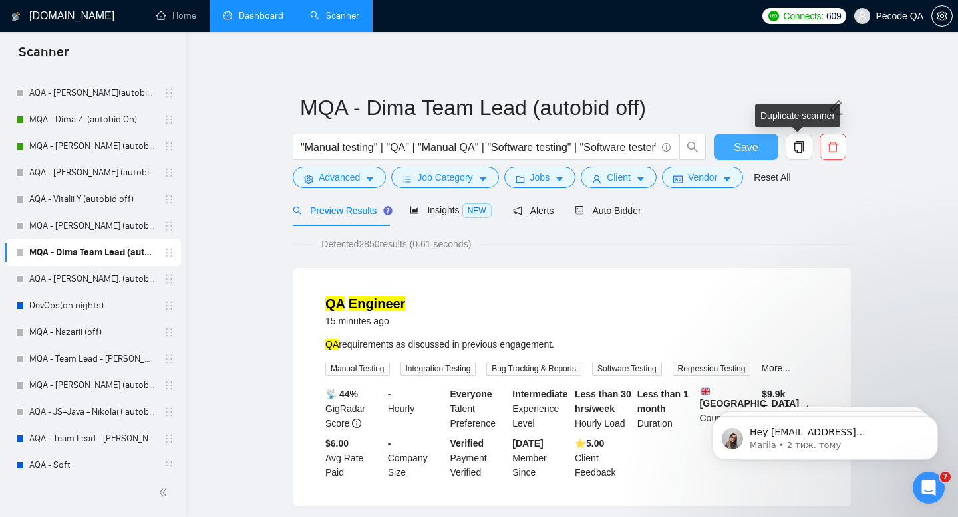
click at [755, 139] on span "Save" at bounding box center [745, 147] width 24 height 17
click at [626, 211] on span "Auto Bidder" at bounding box center [608, 210] width 66 height 11
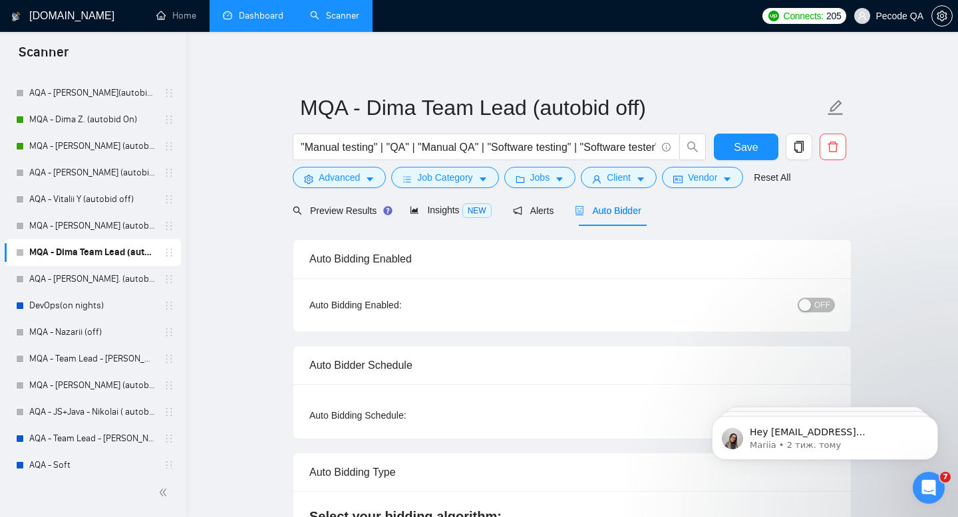
checkbox input "true"
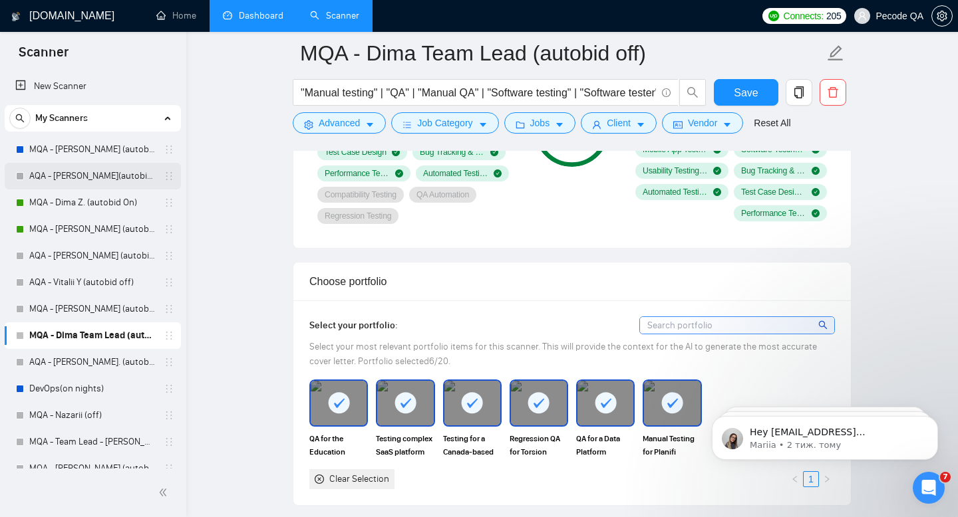
click at [95, 188] on link "AQA - [PERSON_NAME](autobid ff) (Copy of Polina's)" at bounding box center [92, 176] width 126 height 27
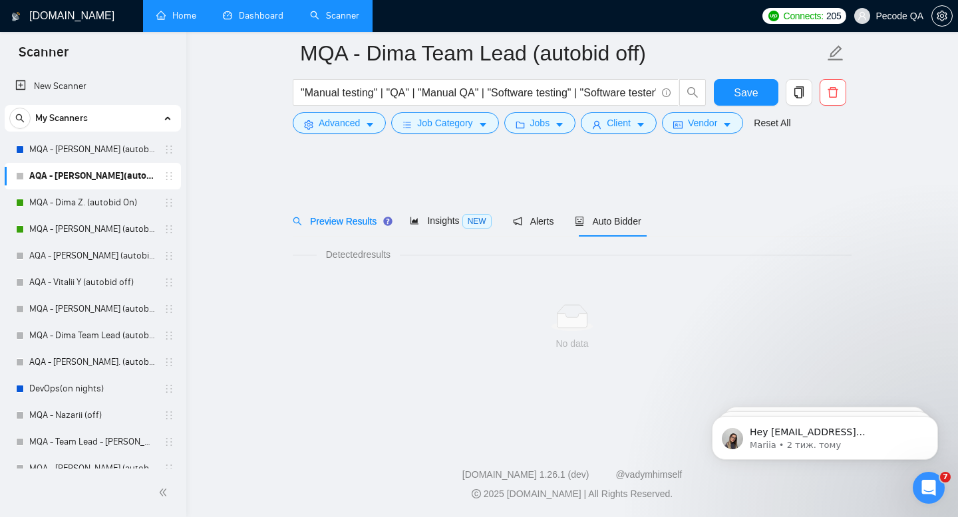
click at [190, 11] on link "Home" at bounding box center [176, 15] width 40 height 11
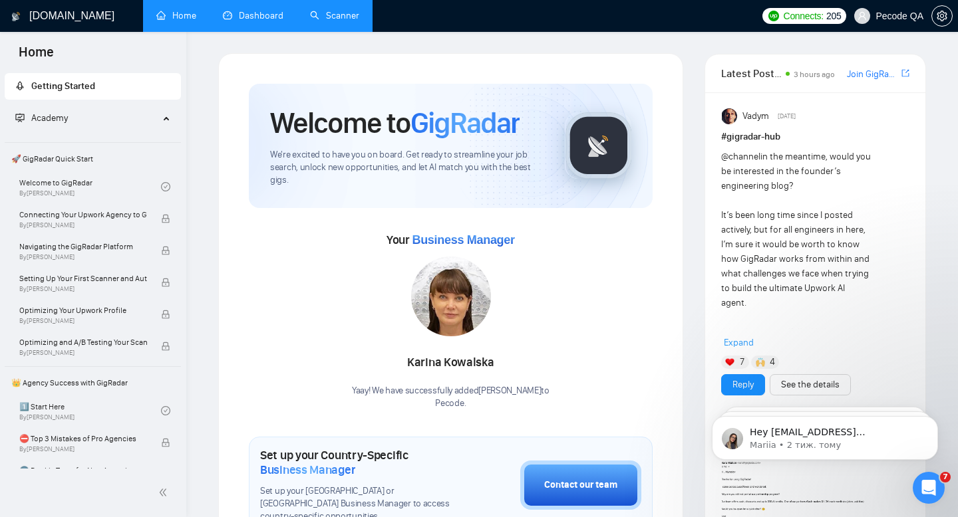
click at [350, 31] on li "Scanner" at bounding box center [335, 16] width 76 height 32
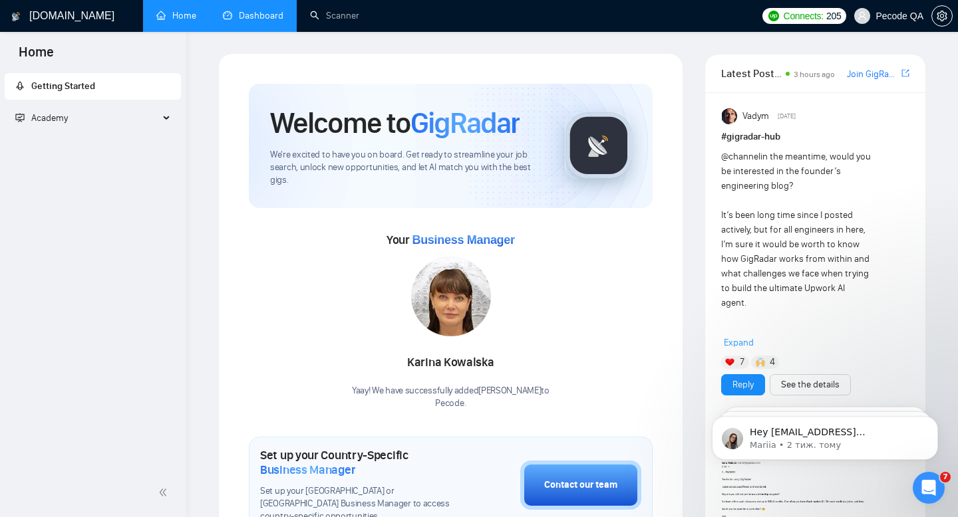
click at [260, 17] on link "Dashboard" at bounding box center [253, 15] width 61 height 11
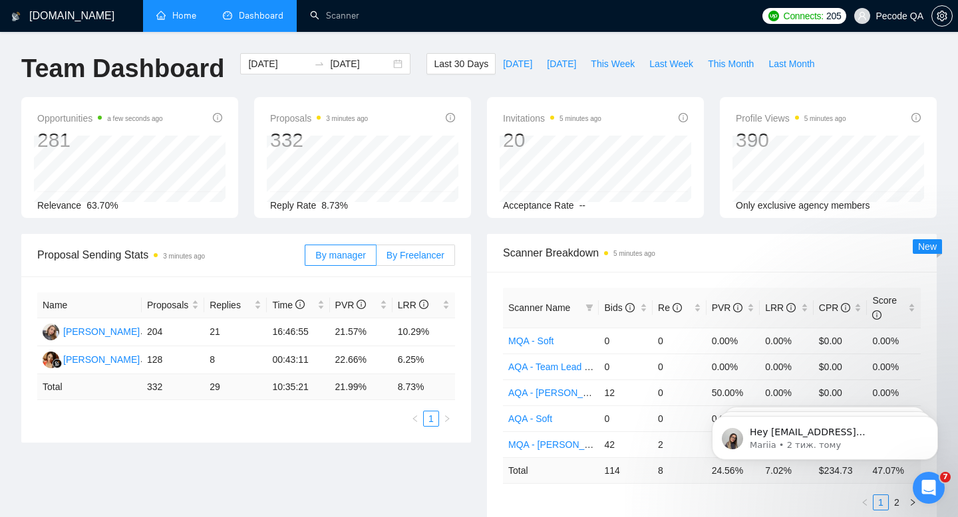
click at [395, 251] on span "By Freelancer" at bounding box center [415, 255] width 58 height 11
click at [376, 259] on input "By Freelancer" at bounding box center [376, 259] width 0 height 0
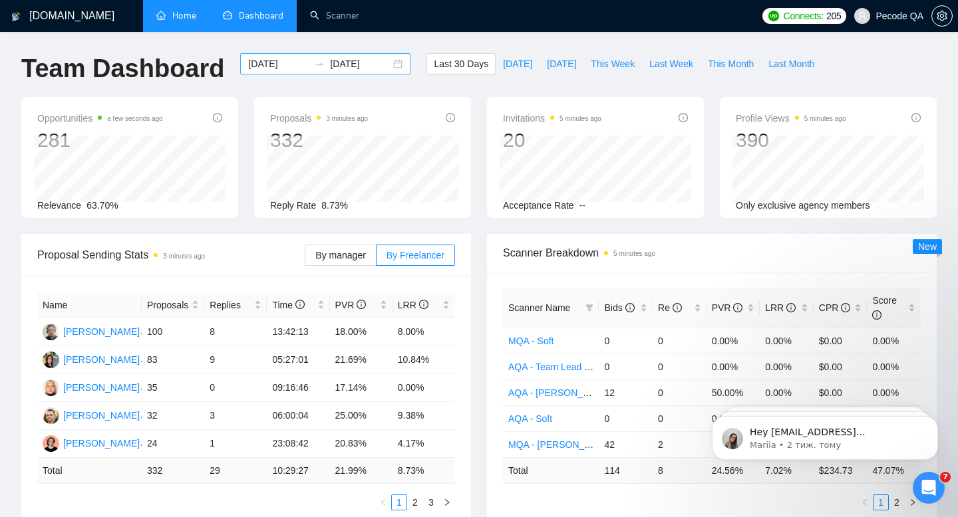
click at [315, 62] on div at bounding box center [319, 64] width 21 height 11
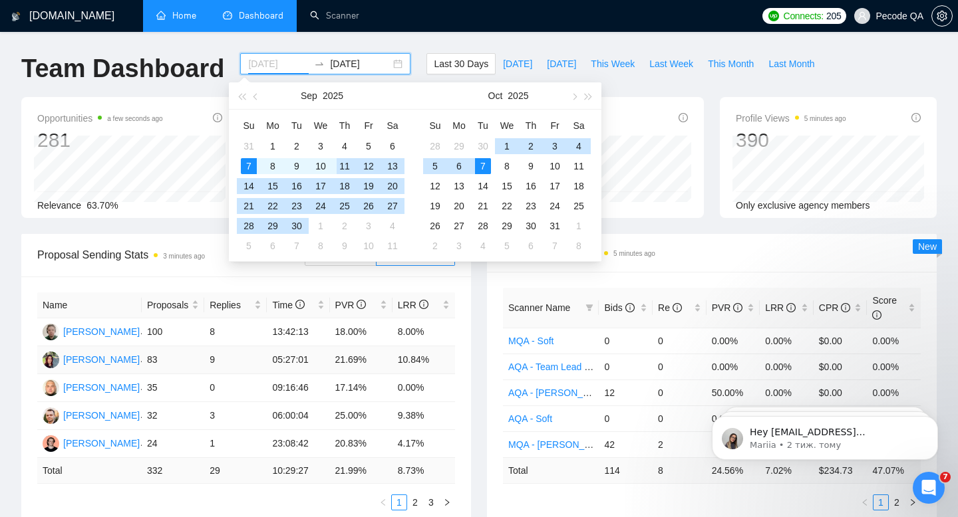
type input "[DATE]"
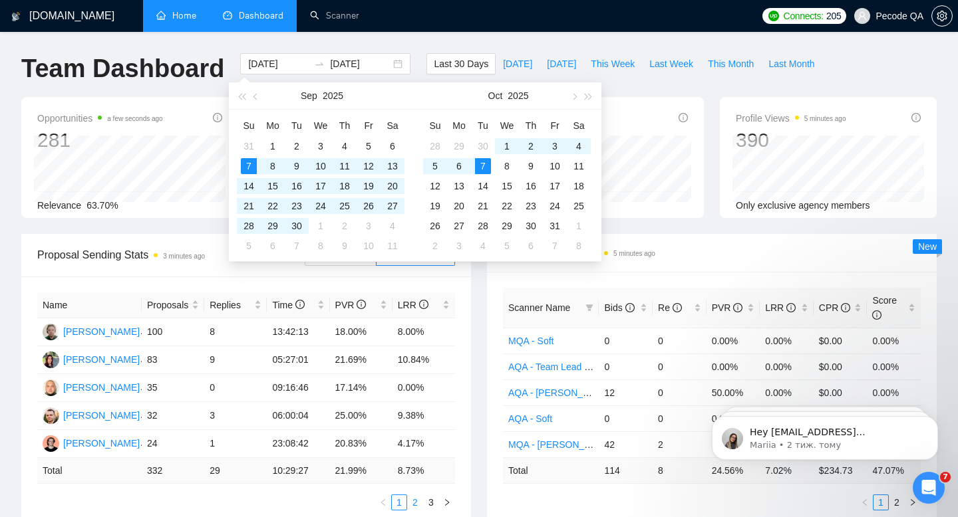
click at [415, 499] on link "2" at bounding box center [415, 502] width 15 height 15
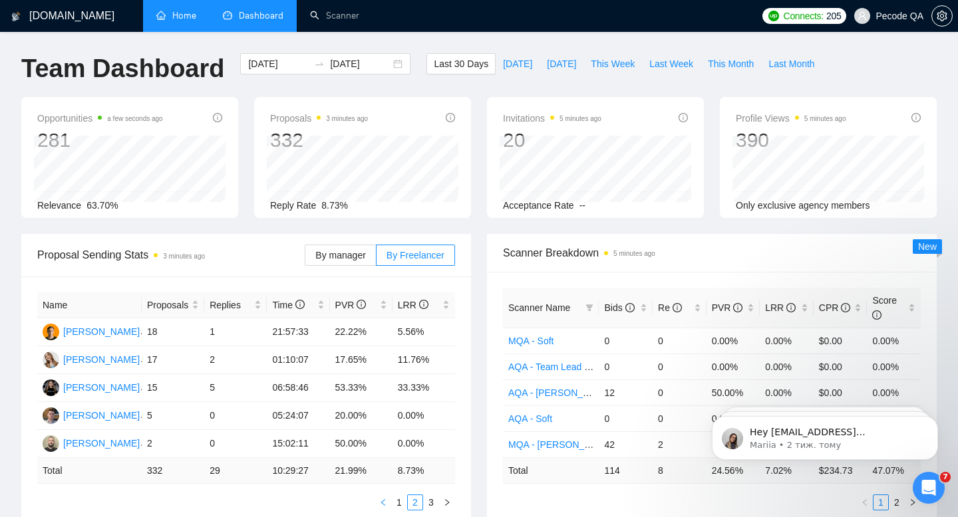
click at [388, 499] on button "button" at bounding box center [383, 503] width 16 height 16
click at [343, 61] on input "[DATE]" at bounding box center [360, 64] width 61 height 15
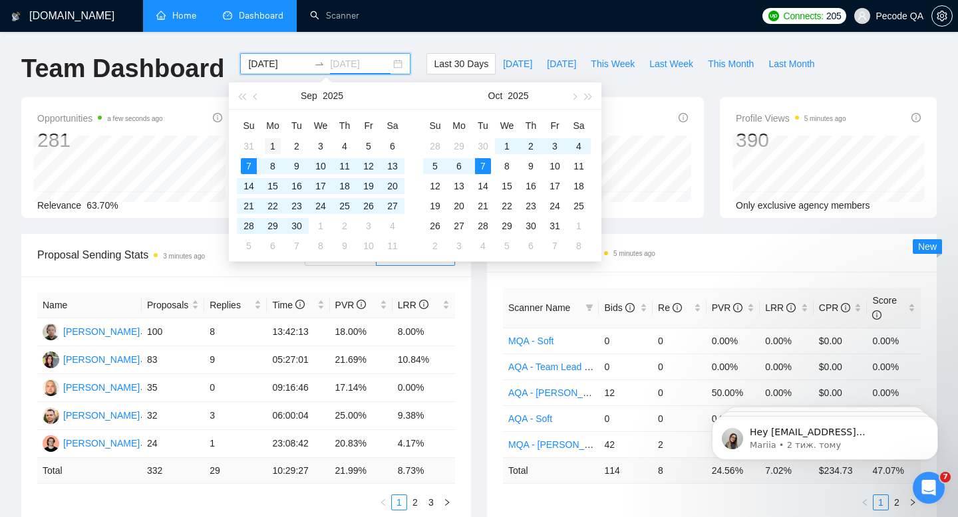
type input "2025-09-01"
click at [268, 138] on div "1" at bounding box center [273, 146] width 16 height 16
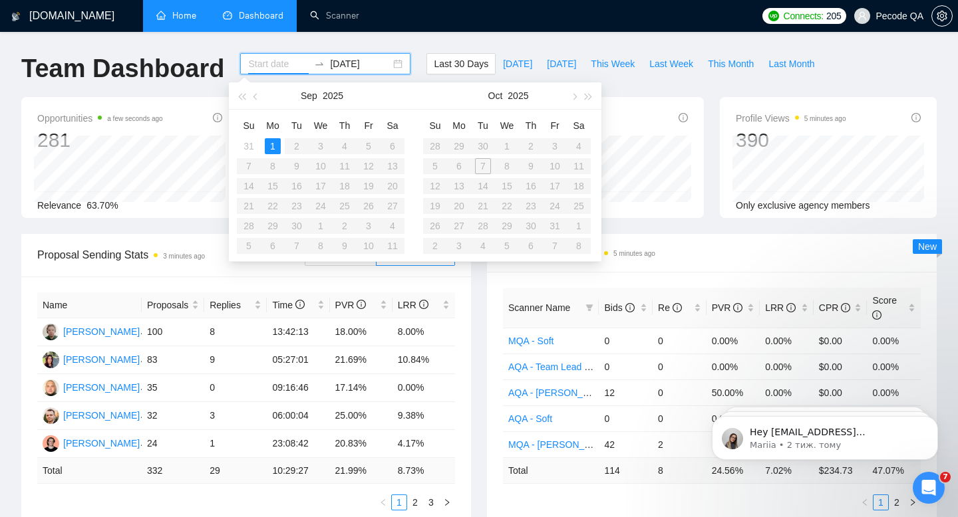
click at [358, 57] on input "2025-09-01" at bounding box center [360, 64] width 61 height 15
type input "2025-09-30"
click at [298, 226] on div "30" at bounding box center [297, 226] width 16 height 16
type input "2025-09-19"
type input "2025-09-01"
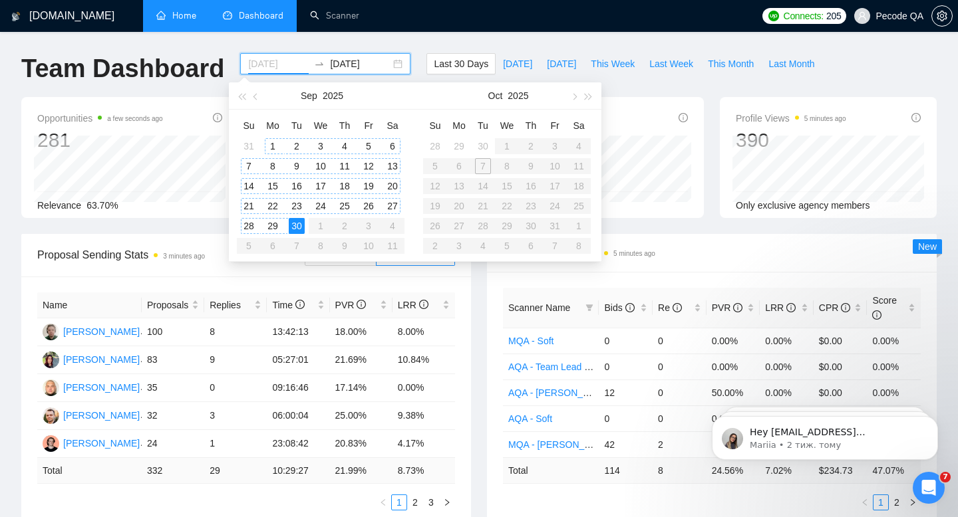
click at [273, 140] on div "1" at bounding box center [273, 146] width 16 height 16
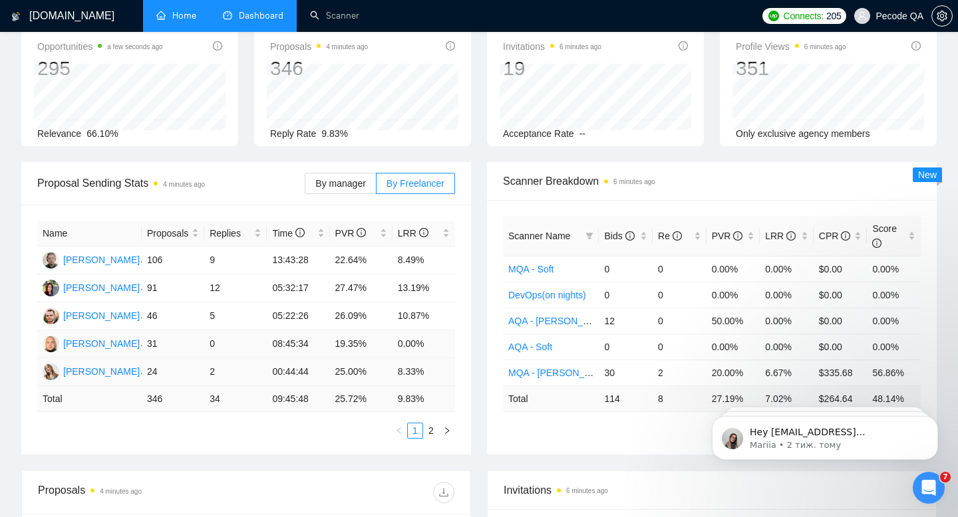
scroll to position [72, 0]
click at [426, 428] on link "2" at bounding box center [431, 430] width 15 height 15
click at [412, 428] on link "1" at bounding box center [415, 430] width 15 height 15
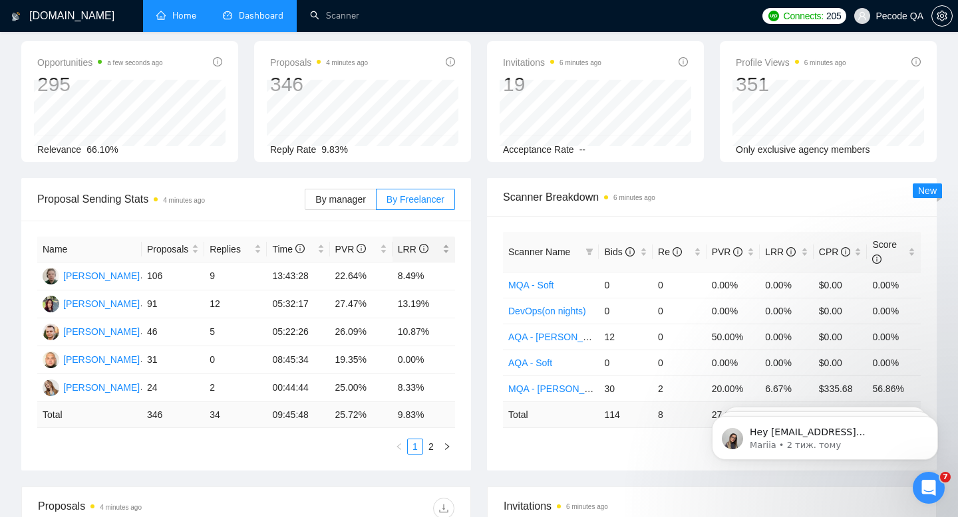
scroll to position [53, 0]
